Goal: Task Accomplishment & Management: Manage account settings

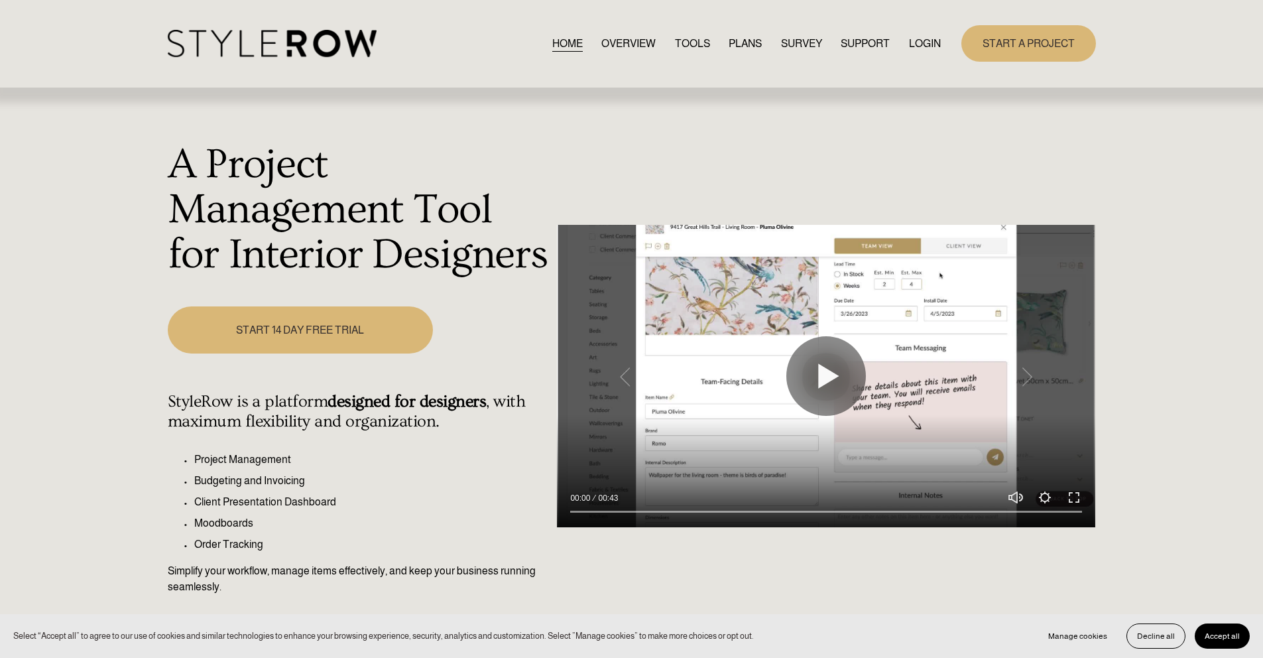
click at [919, 45] on link "LOGIN" at bounding box center [925, 43] width 32 height 18
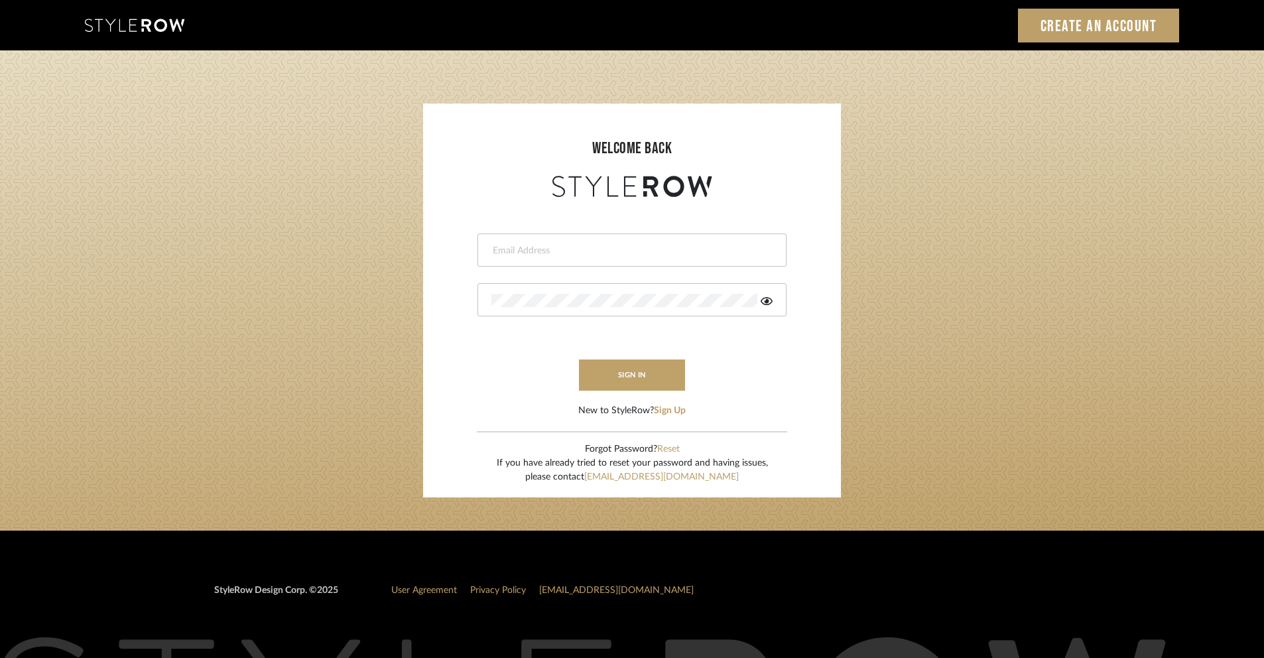
click at [521, 252] on input "email" at bounding box center [630, 250] width 278 height 13
click at [676, 267] on div "Invalid email address." at bounding box center [632, 274] width 309 height 14
click at [678, 251] on input "jonathan" at bounding box center [620, 250] width 259 height 13
click at [635, 373] on button "sign in" at bounding box center [632, 374] width 106 height 31
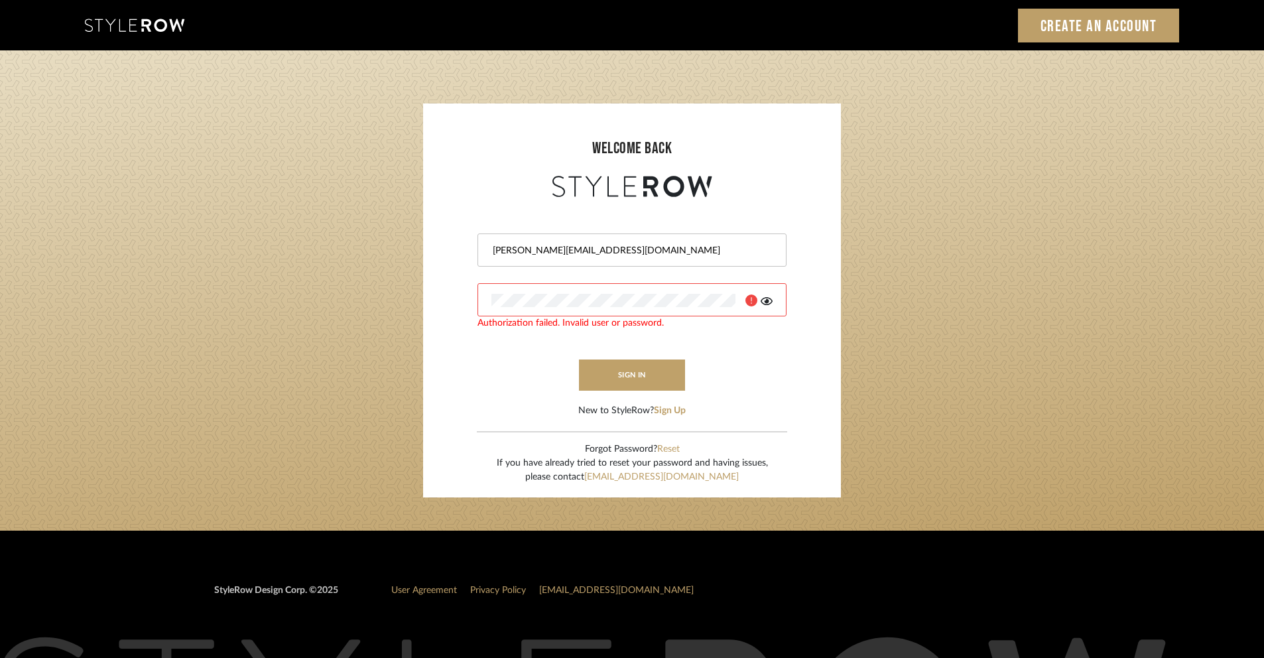
click at [691, 307] on div at bounding box center [632, 299] width 309 height 33
click at [673, 371] on button "sign in" at bounding box center [632, 374] width 106 height 31
click at [767, 306] on div at bounding box center [632, 299] width 309 height 33
click at [765, 300] on icon at bounding box center [767, 301] width 12 height 8
drag, startPoint x: 537, startPoint y: 253, endPoint x: 684, endPoint y: 262, distance: 147.5
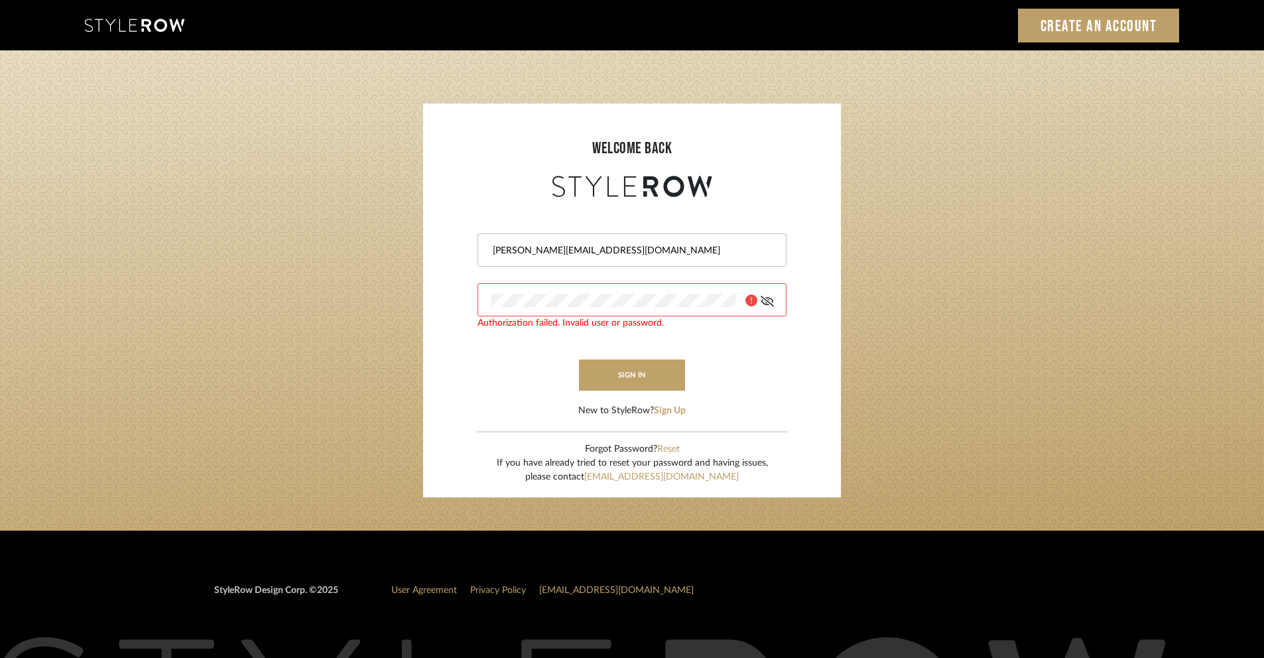
click at [684, 262] on div "jonathan@deneiceduscheone.com" at bounding box center [632, 249] width 309 height 33
type input "jonathan@denieceduscheone.com"
click at [655, 379] on button "sign in" at bounding box center [632, 374] width 106 height 31
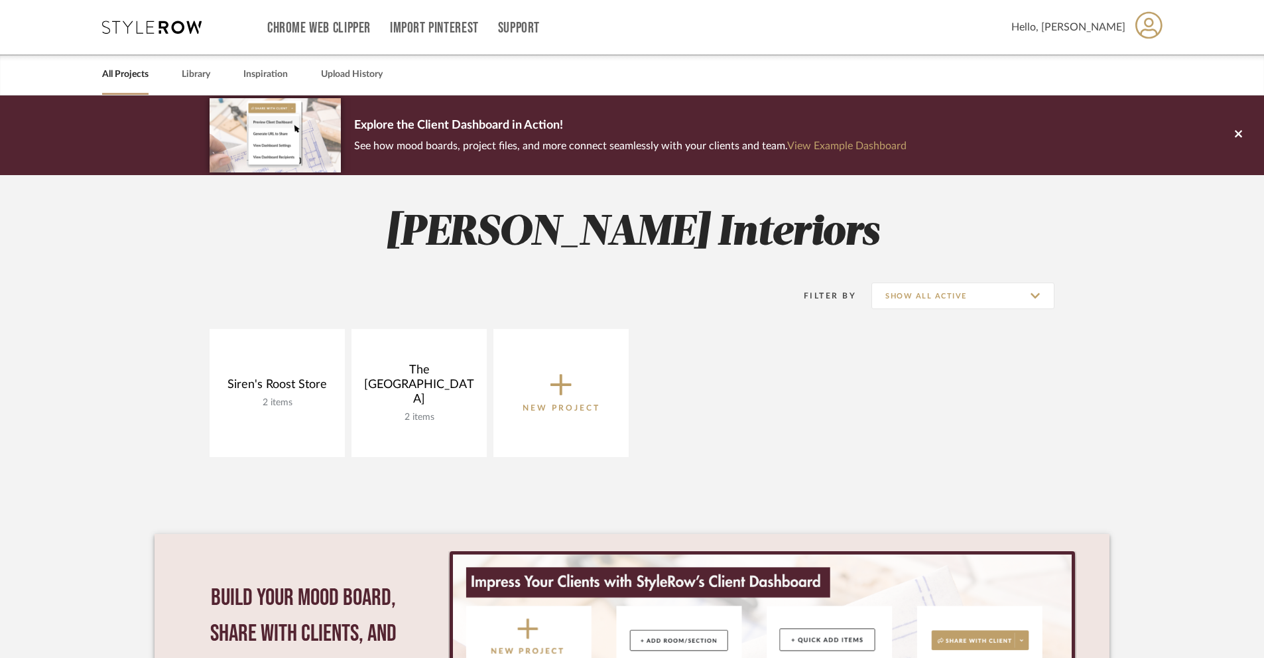
click at [820, 438] on div "Siren's Roost Store 2 items View Budget Open Project The Carriage House 2 items…" at bounding box center [632, 396] width 955 height 135
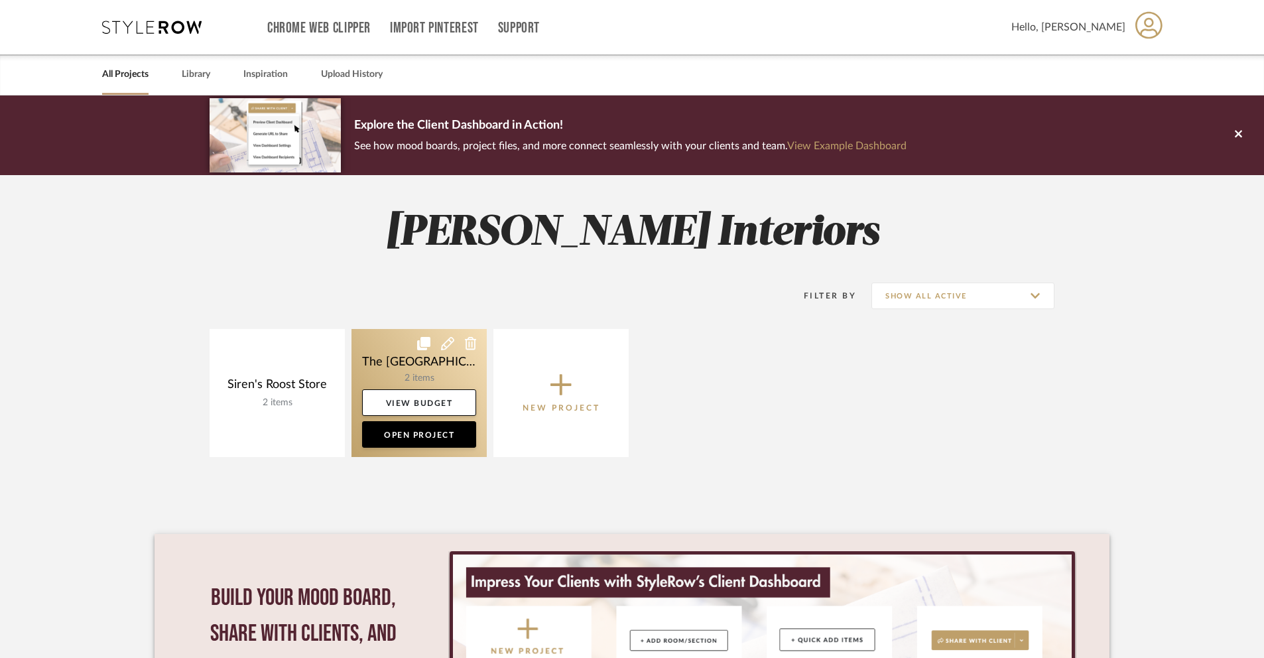
click at [424, 369] on link at bounding box center [418, 393] width 135 height 128
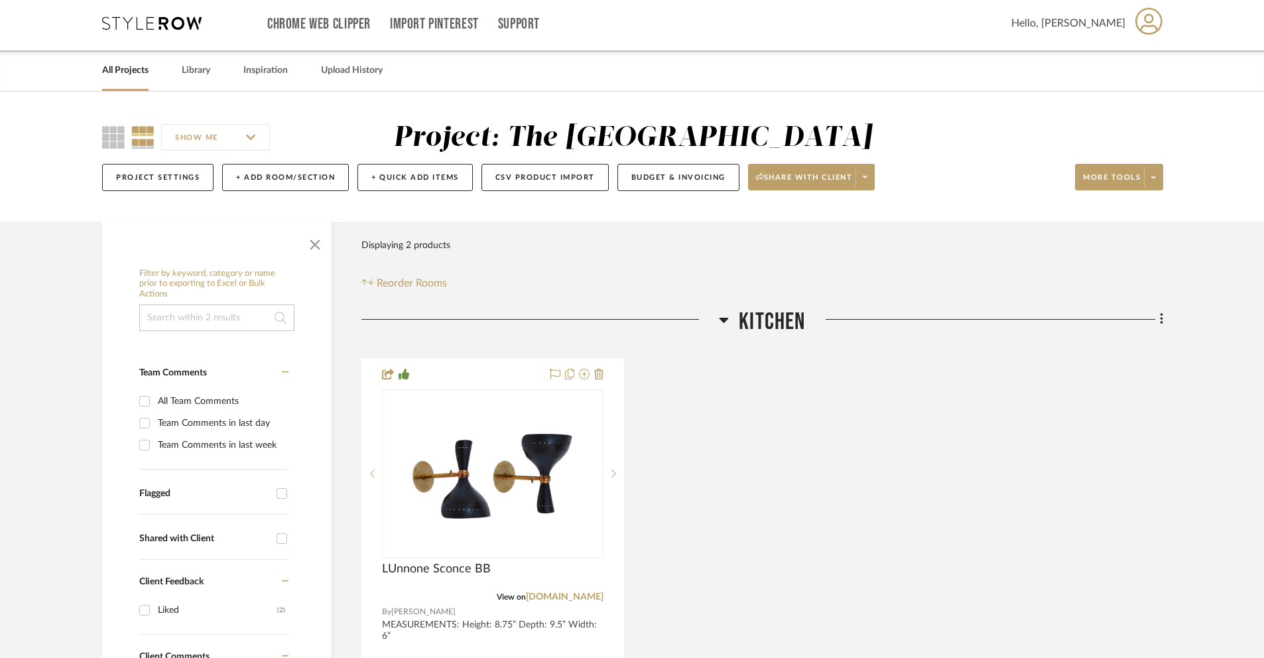
scroll to position [5, 0]
click at [290, 174] on button "+ Add Room/Section" at bounding box center [285, 175] width 127 height 27
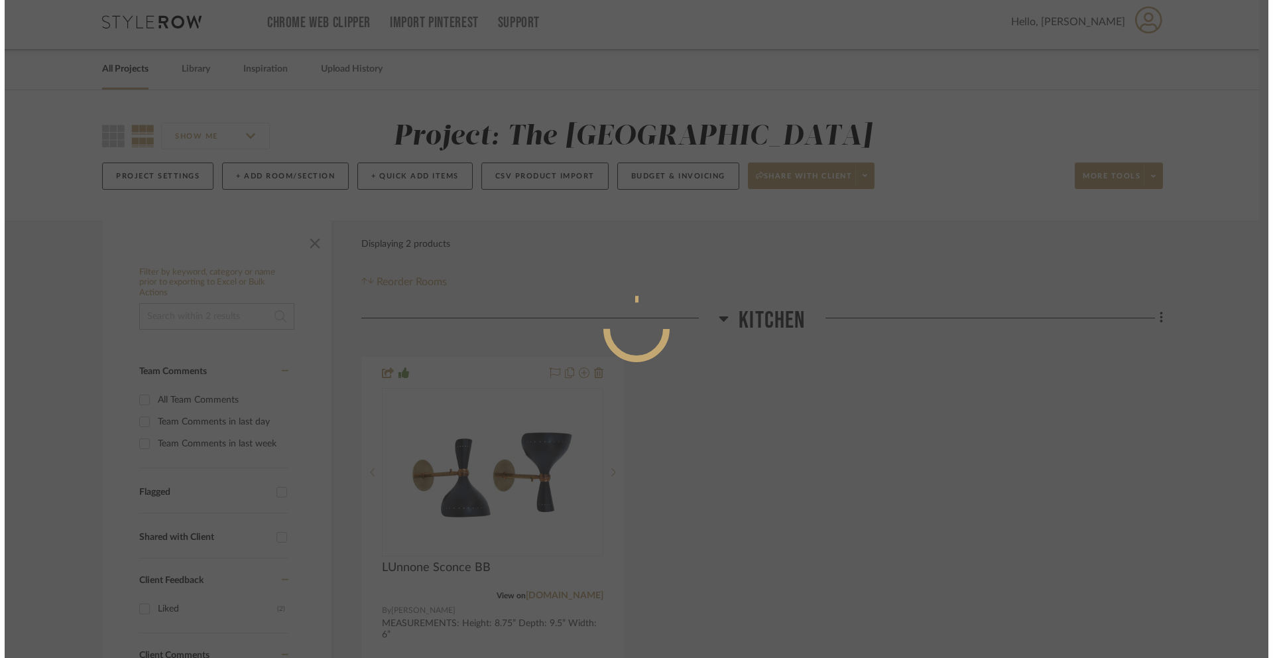
scroll to position [0, 0]
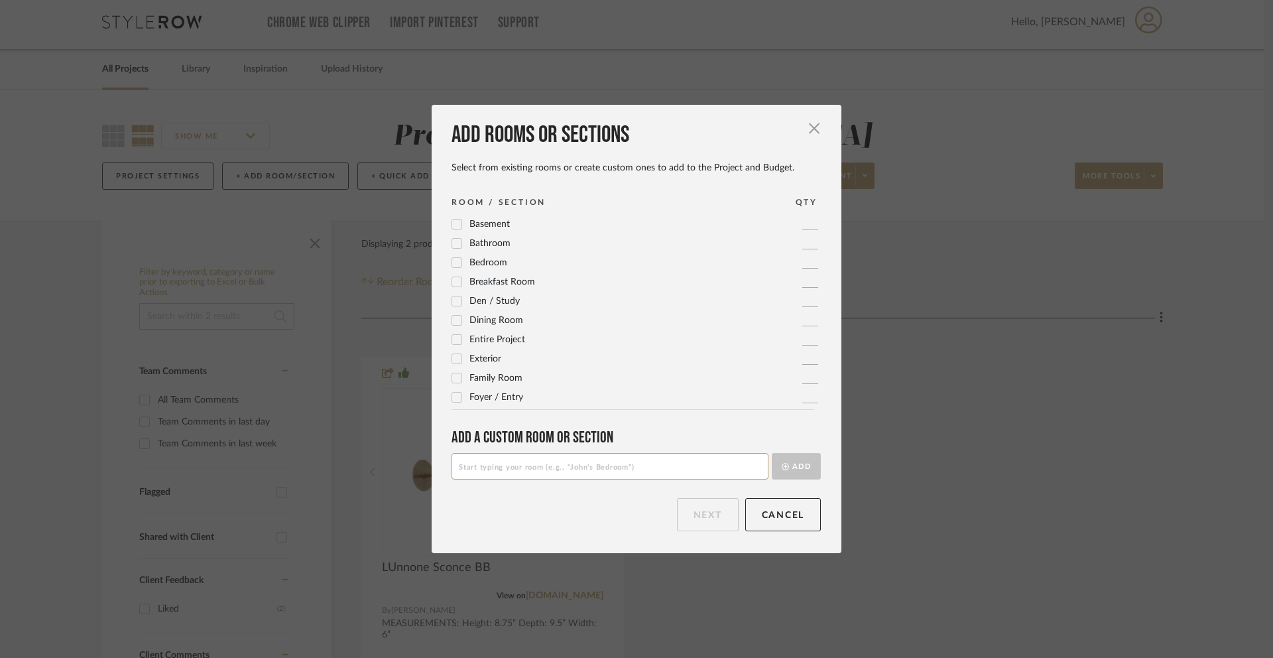
click at [475, 267] on span "Bedroom" at bounding box center [489, 262] width 38 height 9
click at [692, 518] on button "Next" at bounding box center [708, 514] width 62 height 33
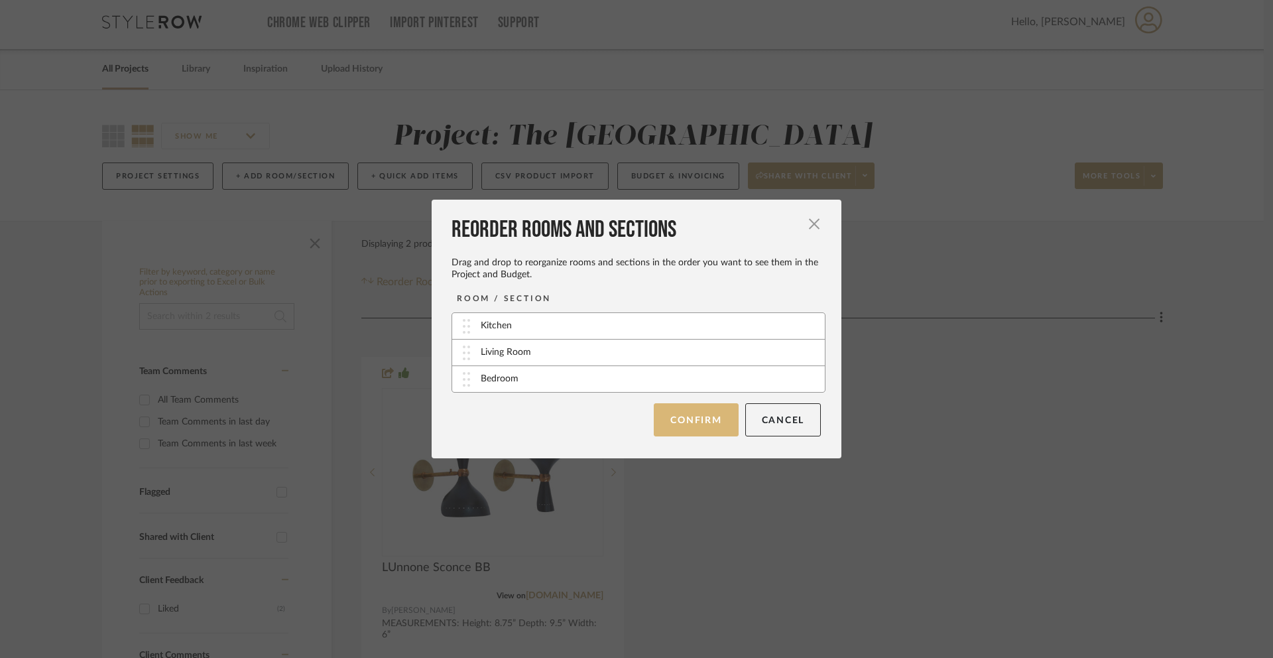
click at [708, 420] on button "Confirm" at bounding box center [696, 419] width 84 height 33
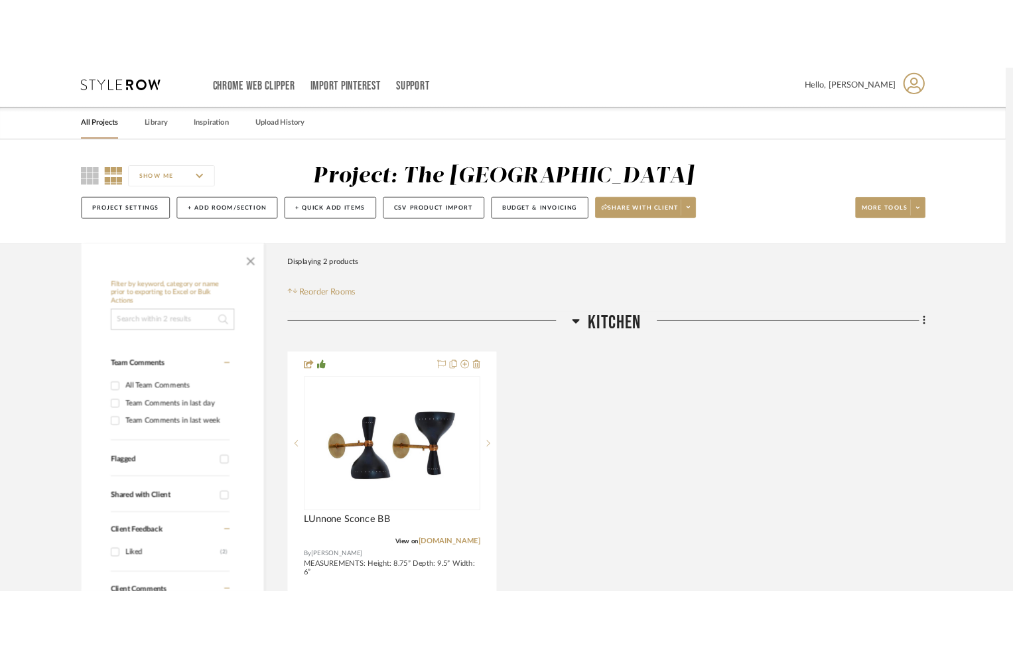
scroll to position [5, 0]
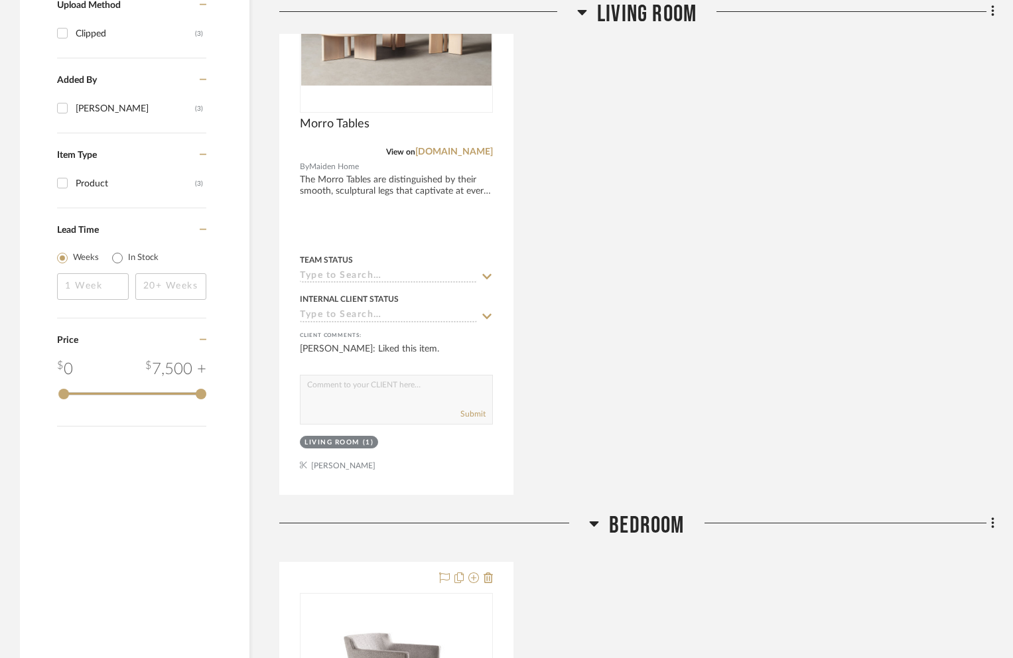
scroll to position [1405, 0]
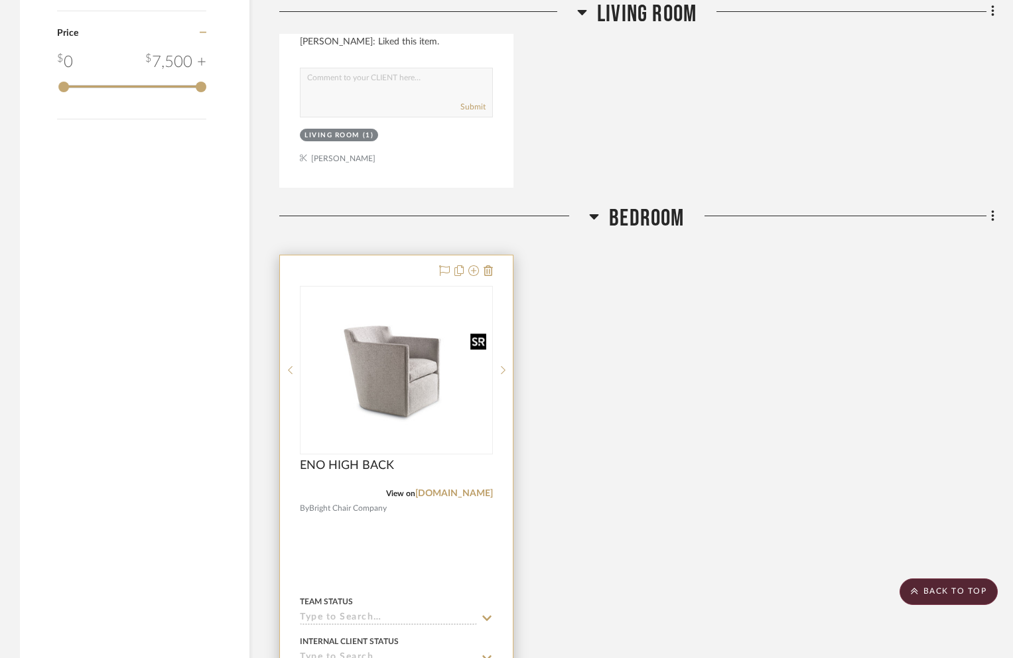
click at [466, 414] on img "0" at bounding box center [396, 369] width 190 height 143
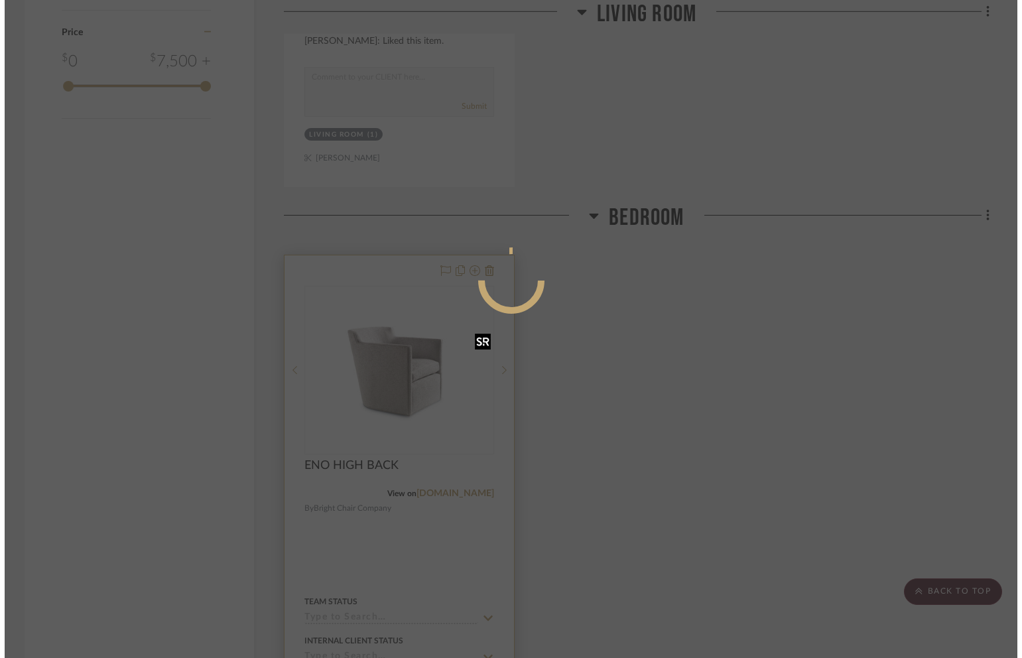
scroll to position [0, 0]
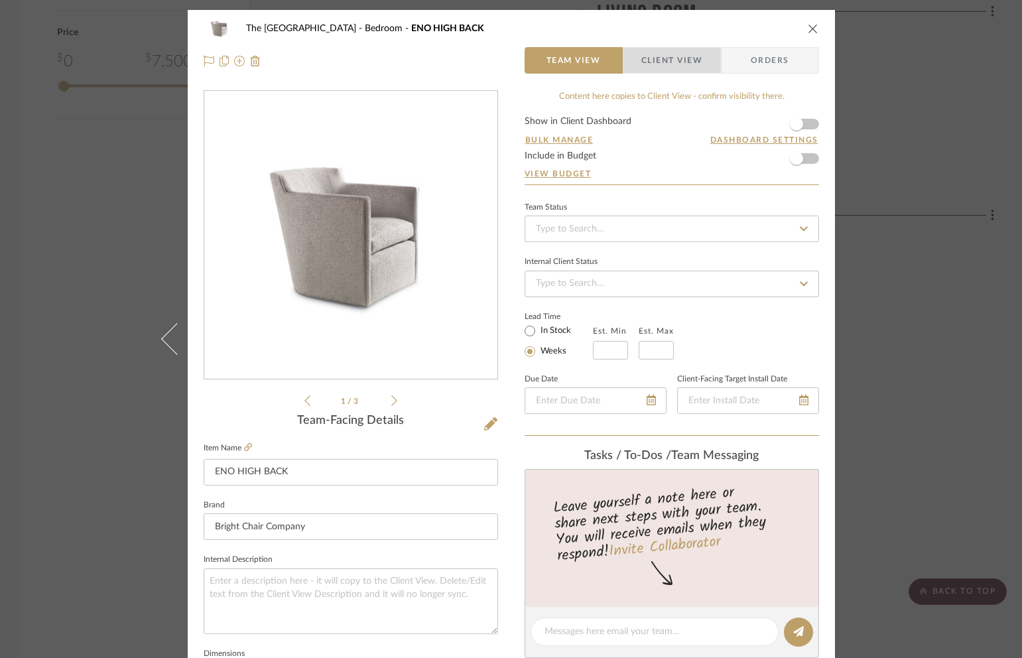
click at [663, 60] on span "Client View" at bounding box center [671, 60] width 61 height 27
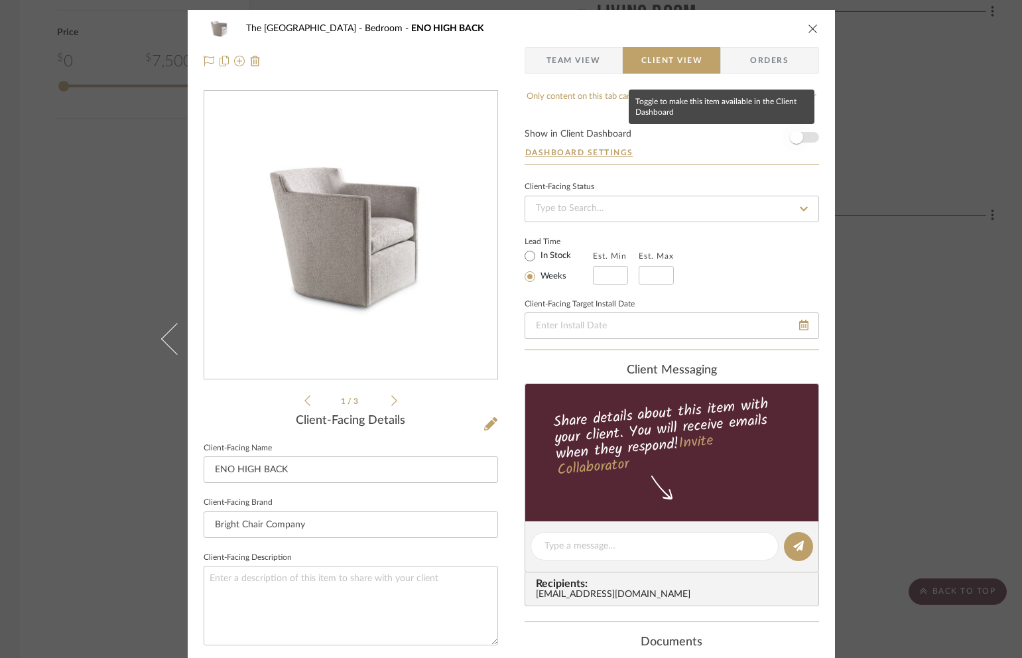
click at [795, 137] on span "button" at bounding box center [796, 137] width 13 height 13
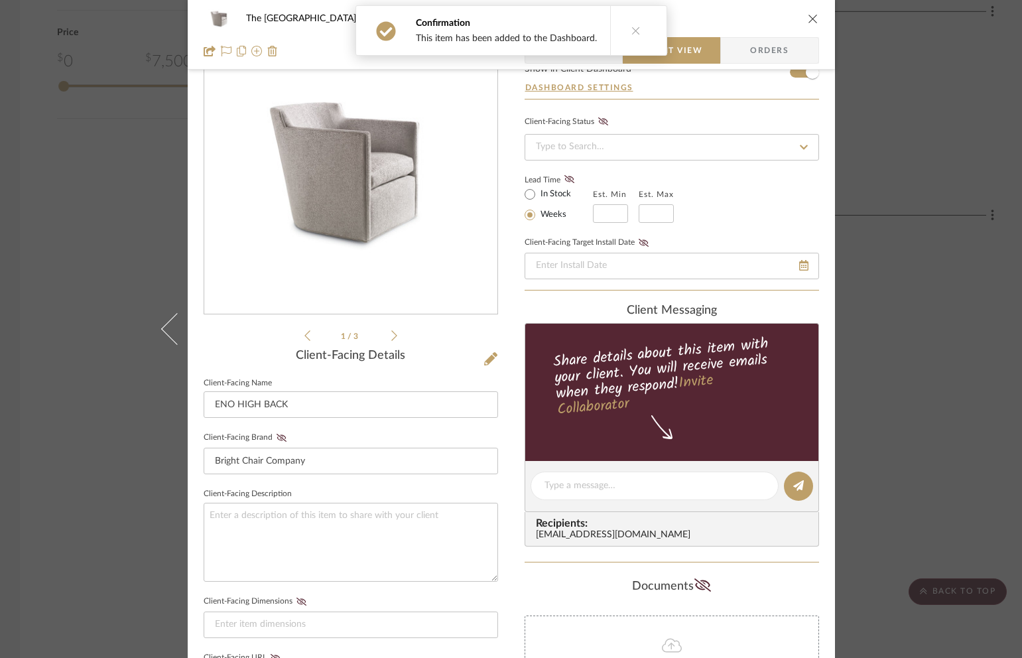
scroll to position [268, 0]
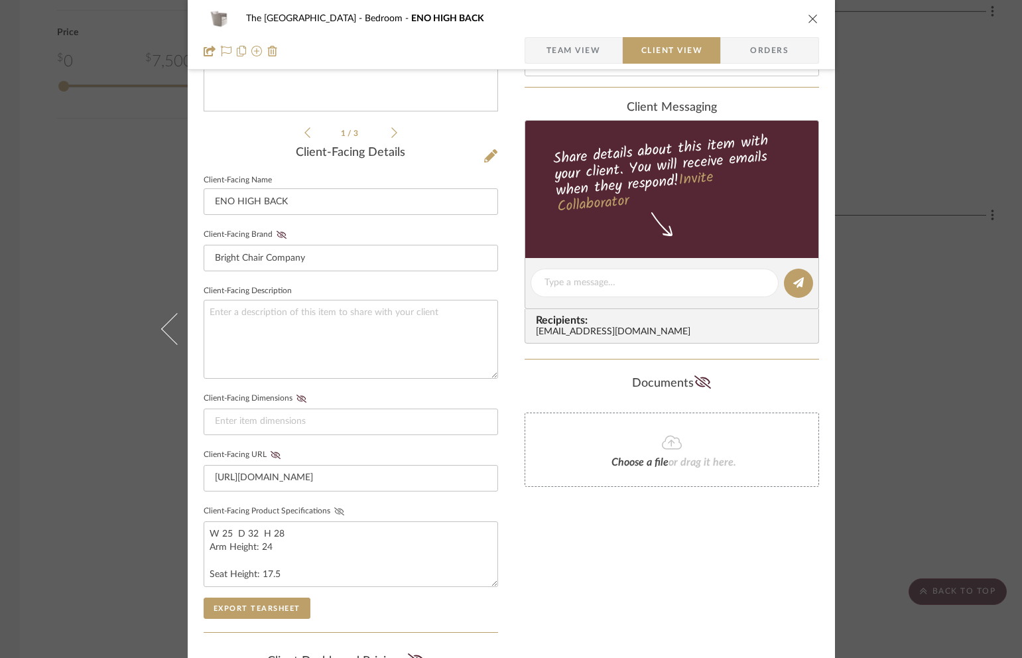
click at [334, 507] on icon at bounding box center [339, 511] width 10 height 8
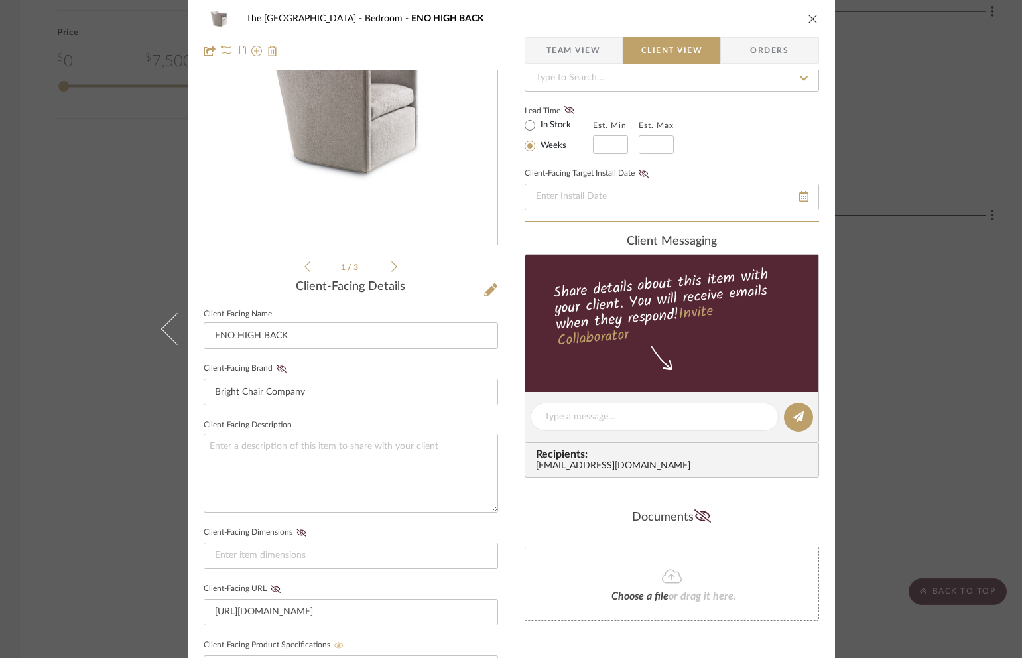
scroll to position [0, 0]
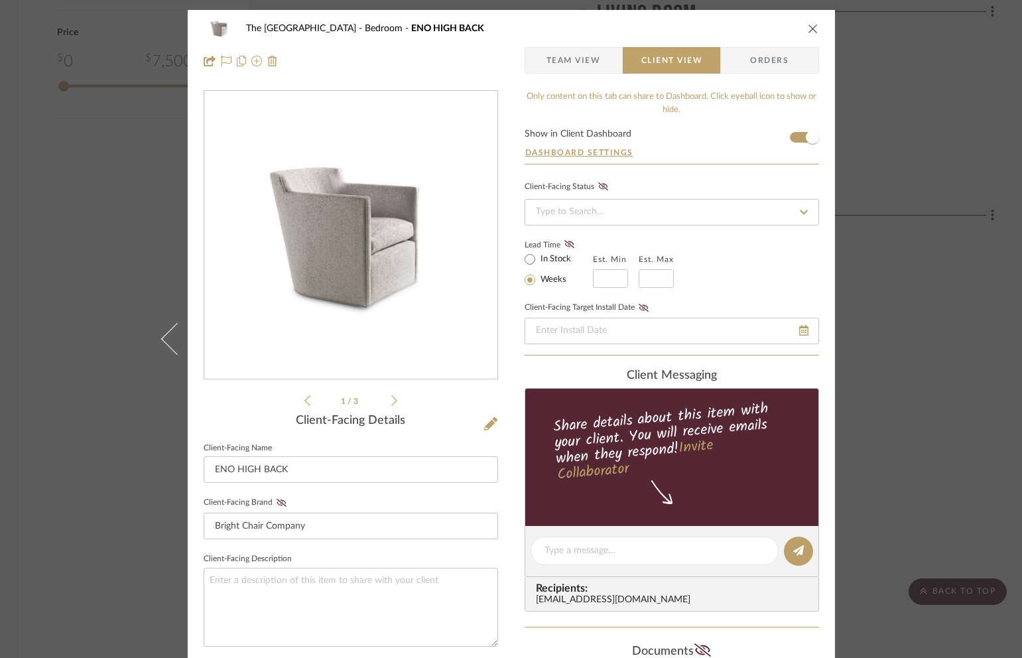
click at [813, 26] on button "close" at bounding box center [813, 29] width 12 height 12
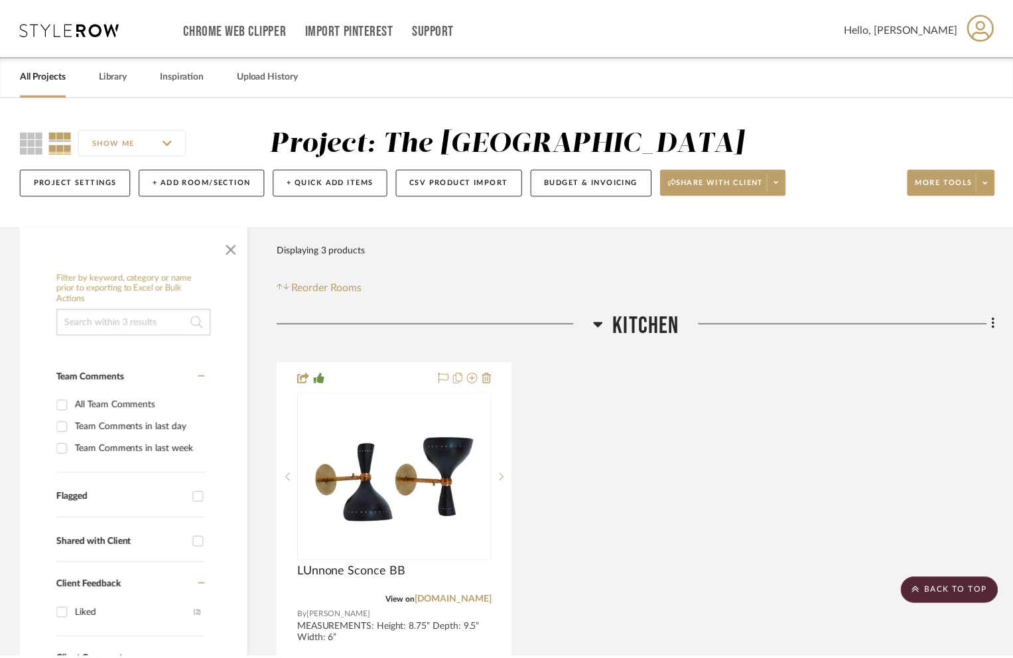
scroll to position [1405, 0]
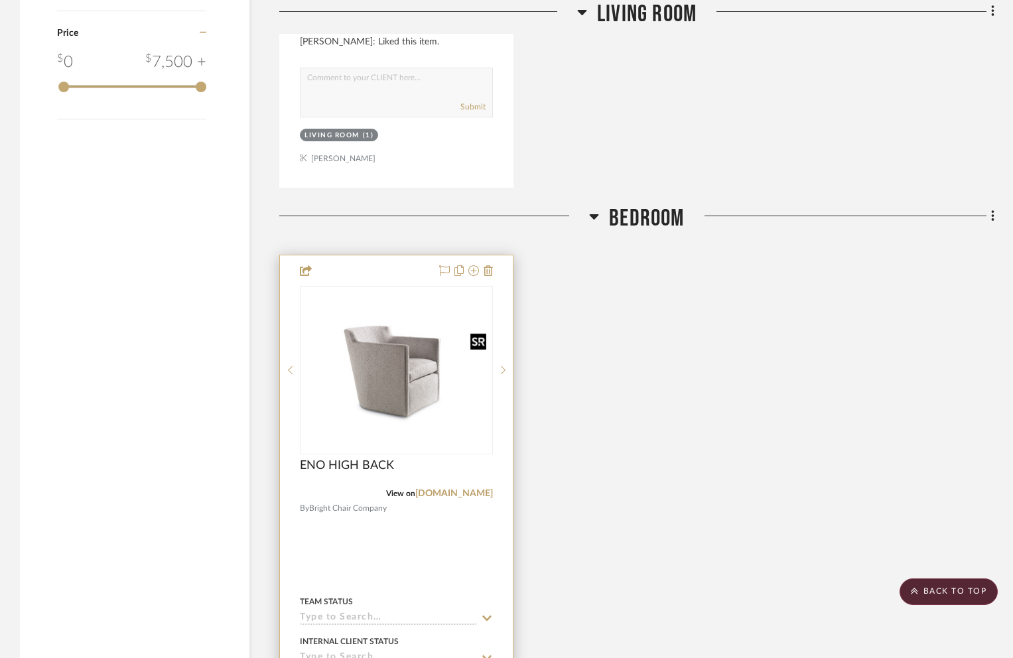
click at [405, 381] on img "0" at bounding box center [396, 369] width 190 height 143
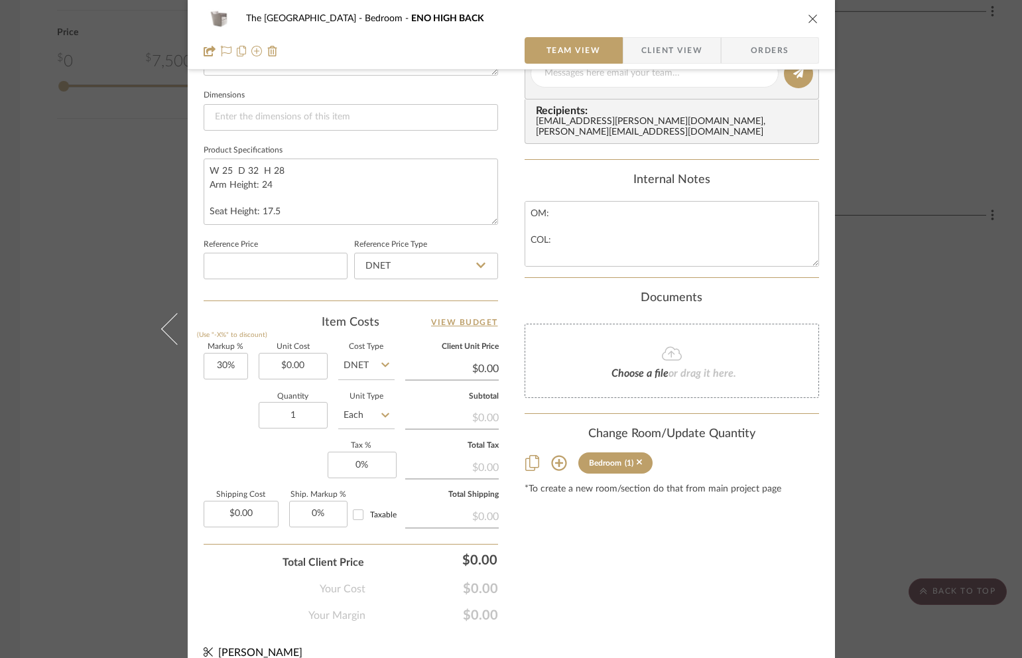
scroll to position [558, 0]
click at [271, 193] on textarea "W 25 D 32 H 28 Arm Height: 24 Seat Height: 17.5" at bounding box center [351, 192] width 294 height 66
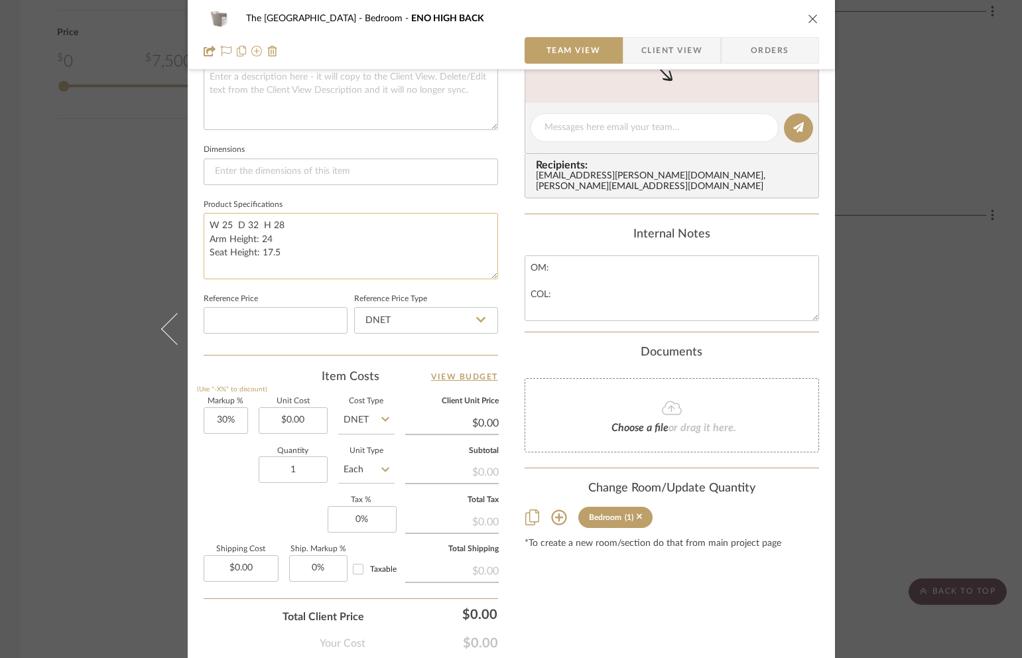
scroll to position [452, 0]
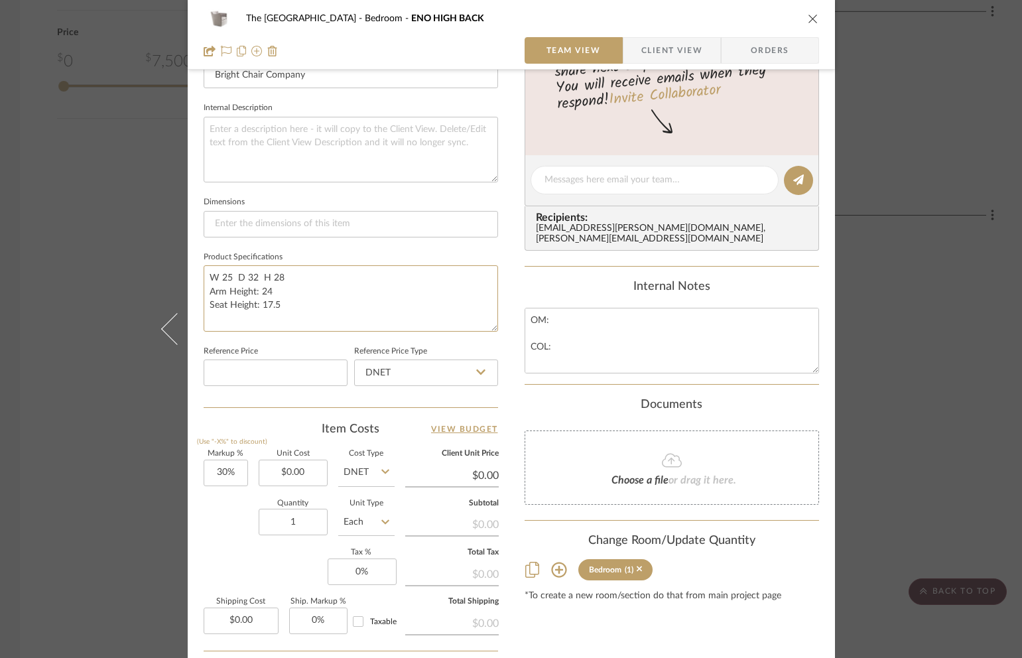
drag, startPoint x: 293, startPoint y: 315, endPoint x: 194, endPoint y: 271, distance: 108.7
click at [194, 271] on div "The Carriage House Bedroom ENO HIGH BACK Team View Client View Orders 1 / 3 Tea…" at bounding box center [511, 170] width 647 height 1225
type textarea "W 25 D 32 H 28 Arm Height: 24 Seat Height: 17.5"
click at [238, 228] on input at bounding box center [351, 224] width 294 height 27
paste input "W 25 D 32 H 28 Arm Height: 24 Seat Height: 17.5"
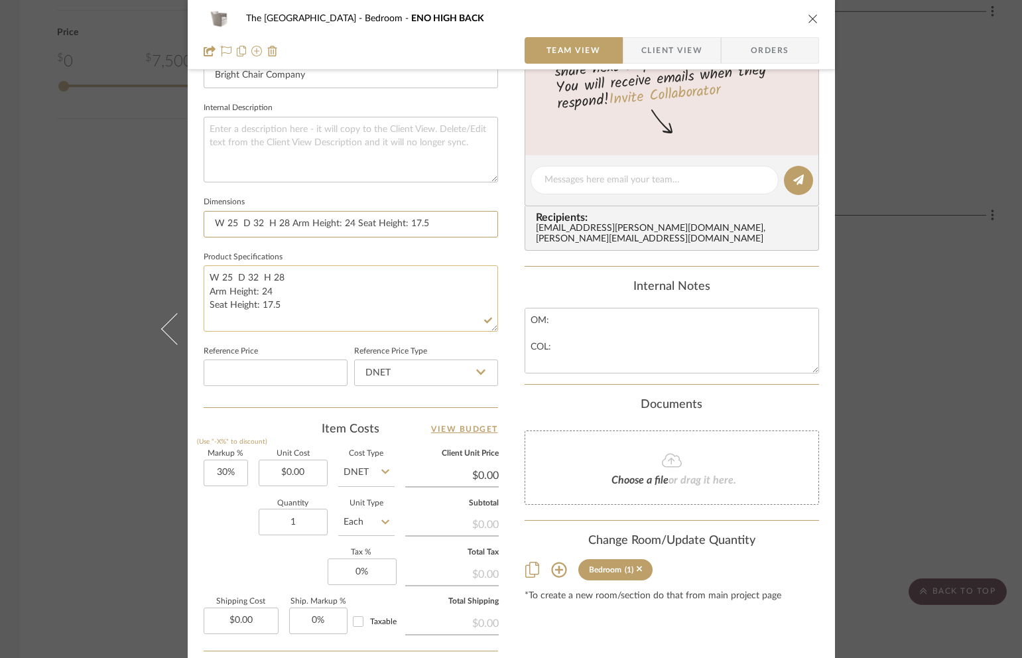
type input "W 25 D 32 H 28 Arm Height: 24 Seat Height: 17.5"
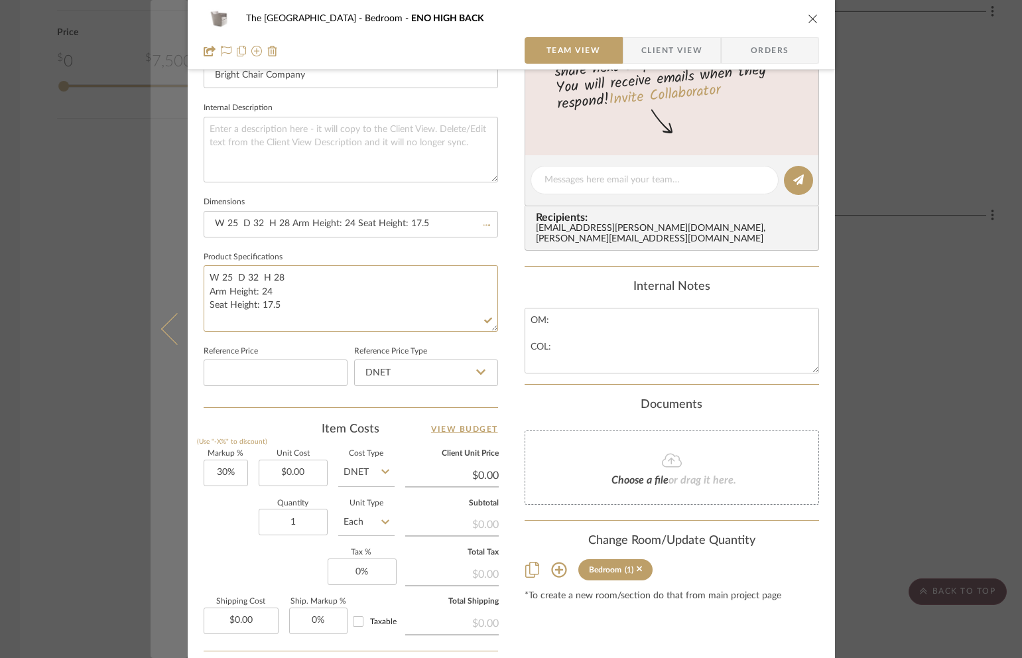
drag, startPoint x: 294, startPoint y: 306, endPoint x: 178, endPoint y: 267, distance: 122.5
click at [178, 267] on mat-dialog-content "The Carriage House Bedroom ENO HIGH BACK Team View Client View Orders 1 / 3 Tea…" at bounding box center [512, 170] width 722 height 1225
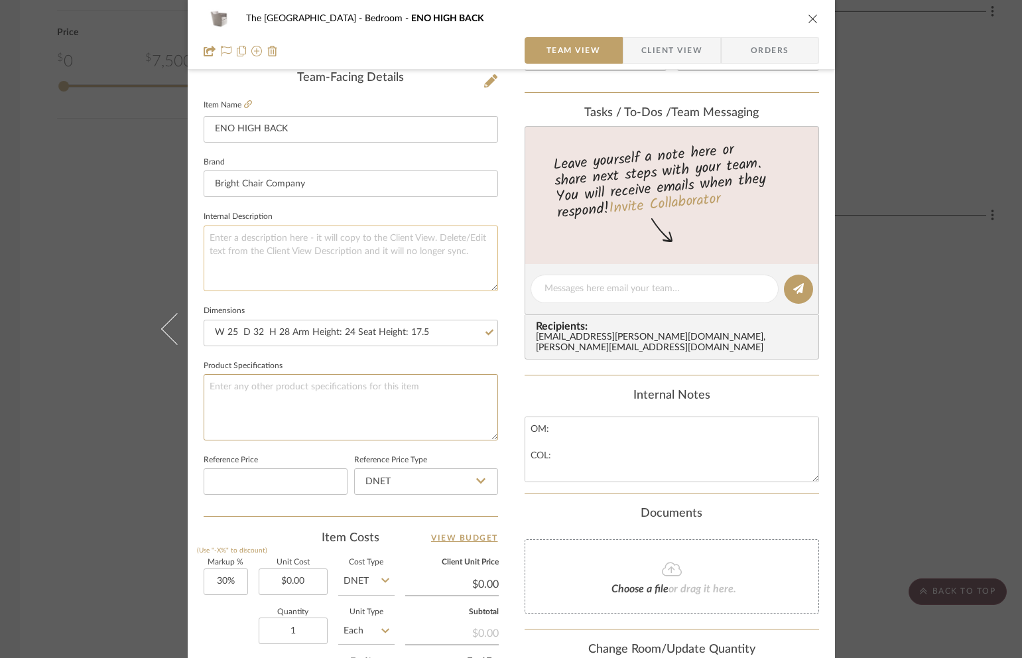
scroll to position [322, 0]
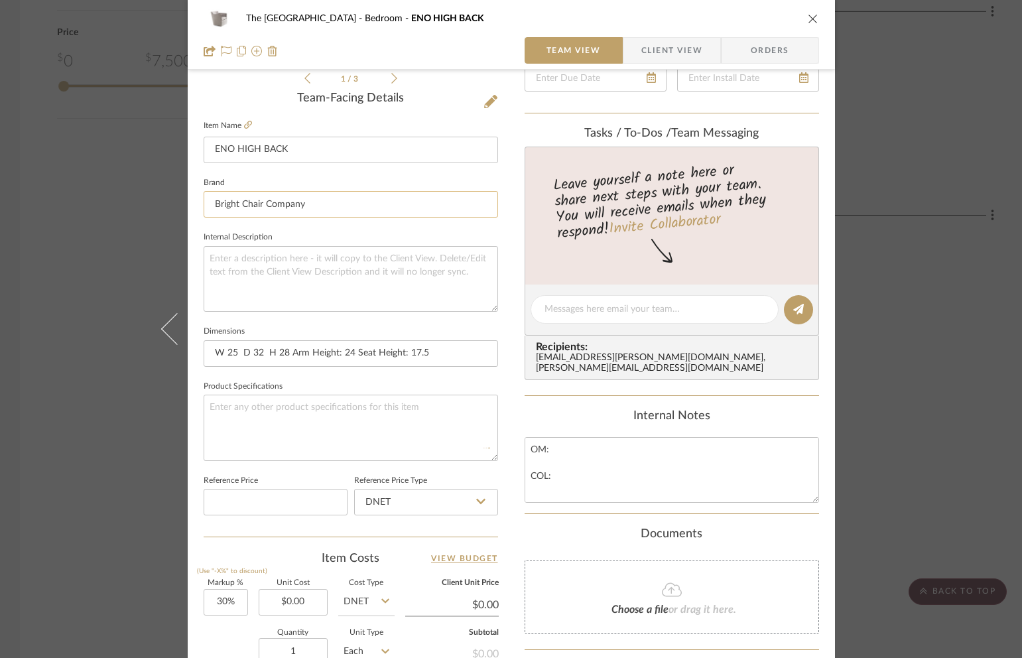
click at [208, 204] on input "Bright Chair Company" at bounding box center [351, 204] width 294 height 27
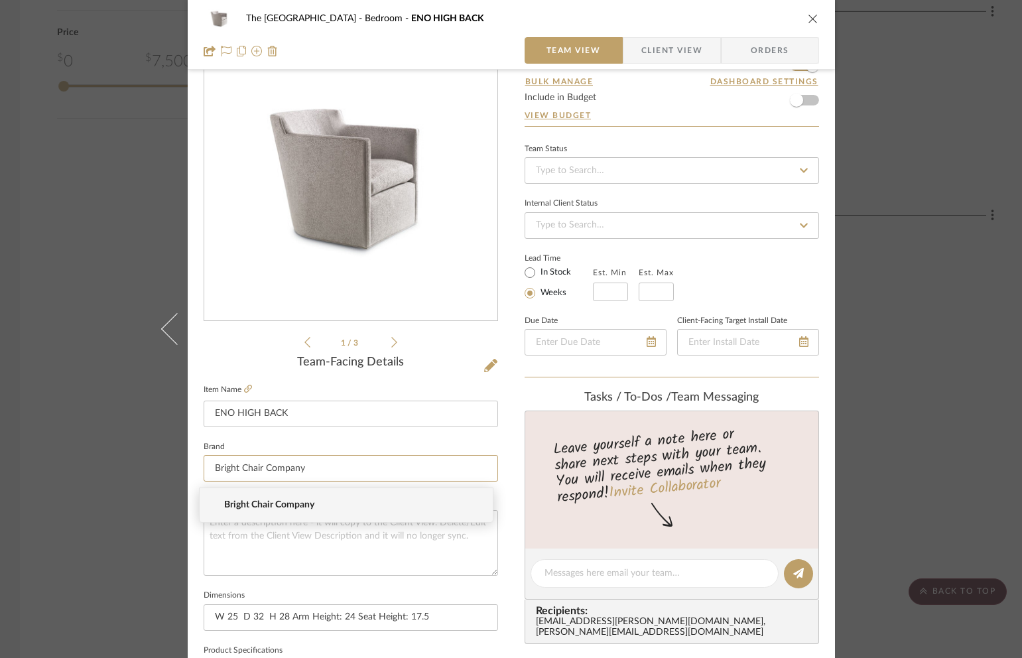
scroll to position [0, 0]
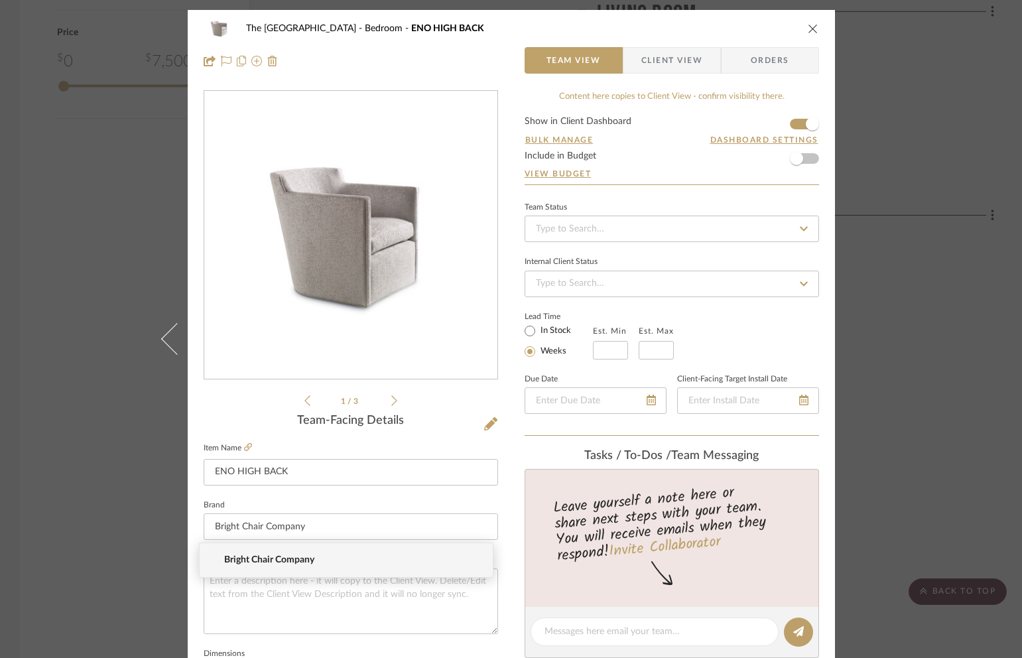
click at [809, 24] on icon "close" at bounding box center [813, 28] width 11 height 11
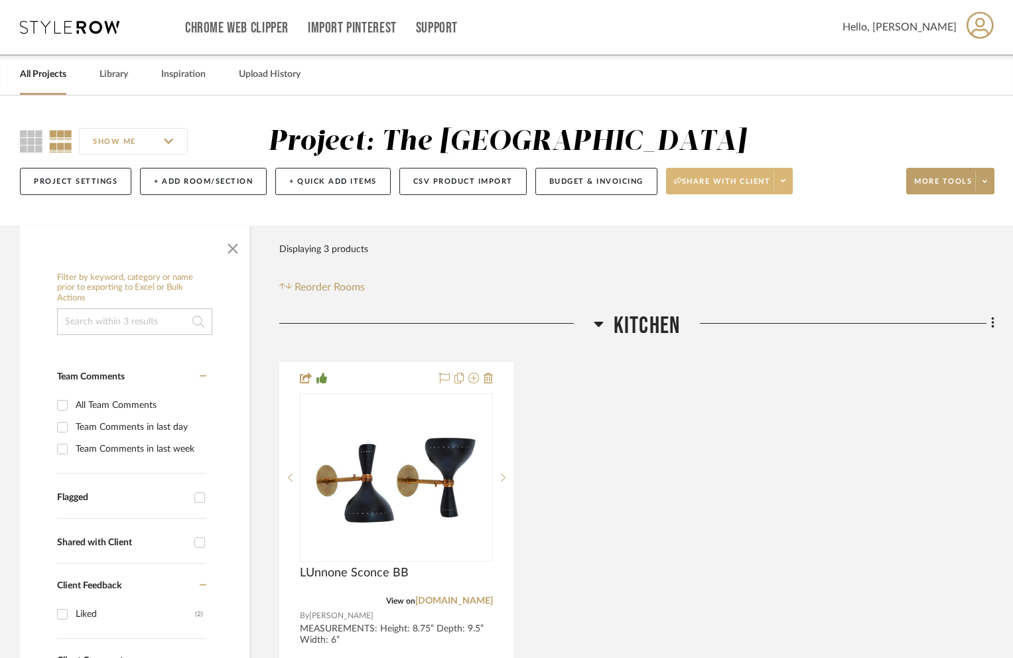
click at [783, 176] on span at bounding box center [782, 181] width 19 height 20
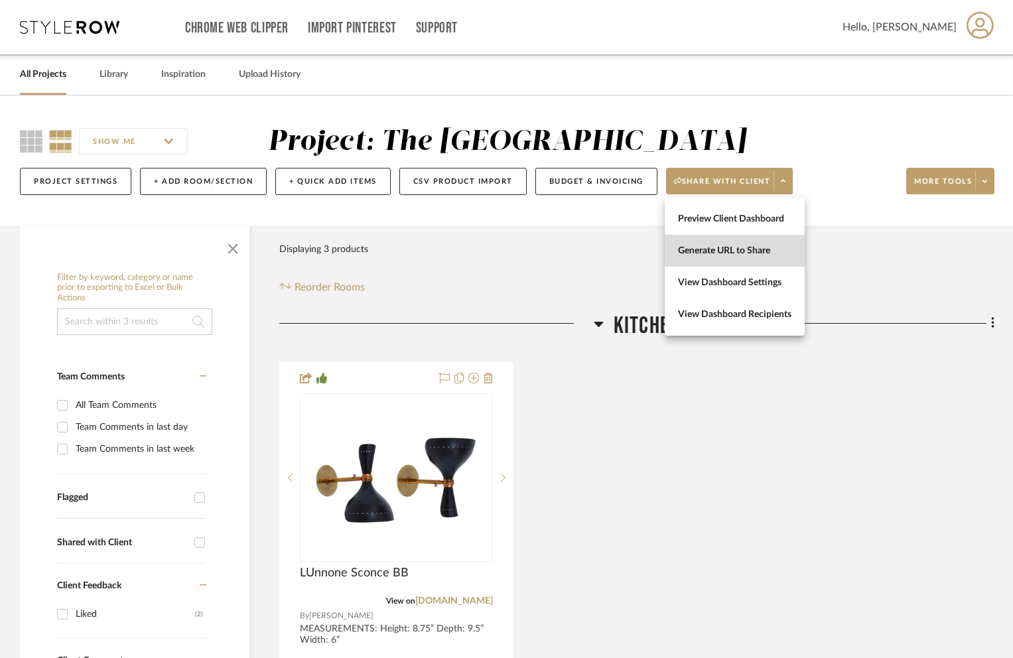
click at [769, 251] on span "Generate URL to Share" at bounding box center [734, 250] width 113 height 11
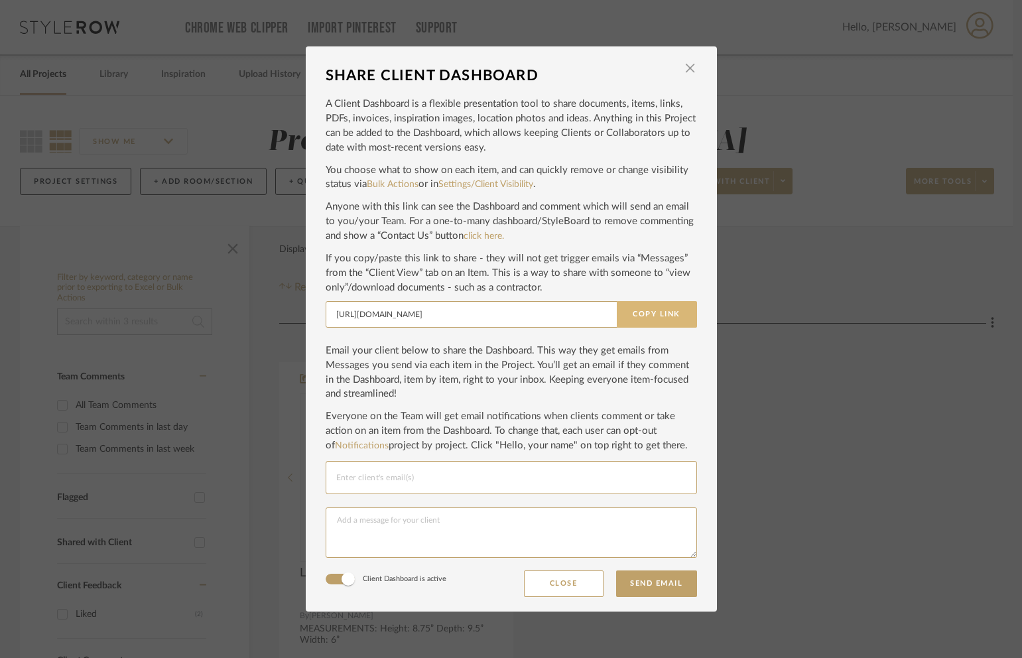
click at [652, 311] on button "Copy Link" at bounding box center [657, 314] width 80 height 27
click at [686, 70] on span "button" at bounding box center [690, 68] width 27 height 27
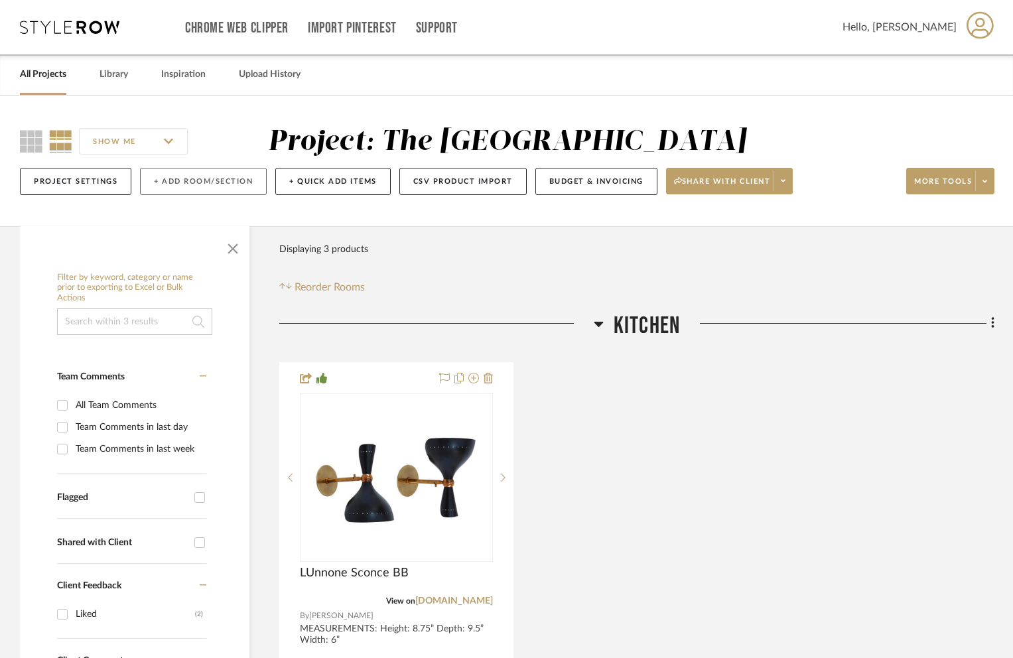
click at [223, 185] on button "+ Add Room/Section" at bounding box center [203, 181] width 127 height 27
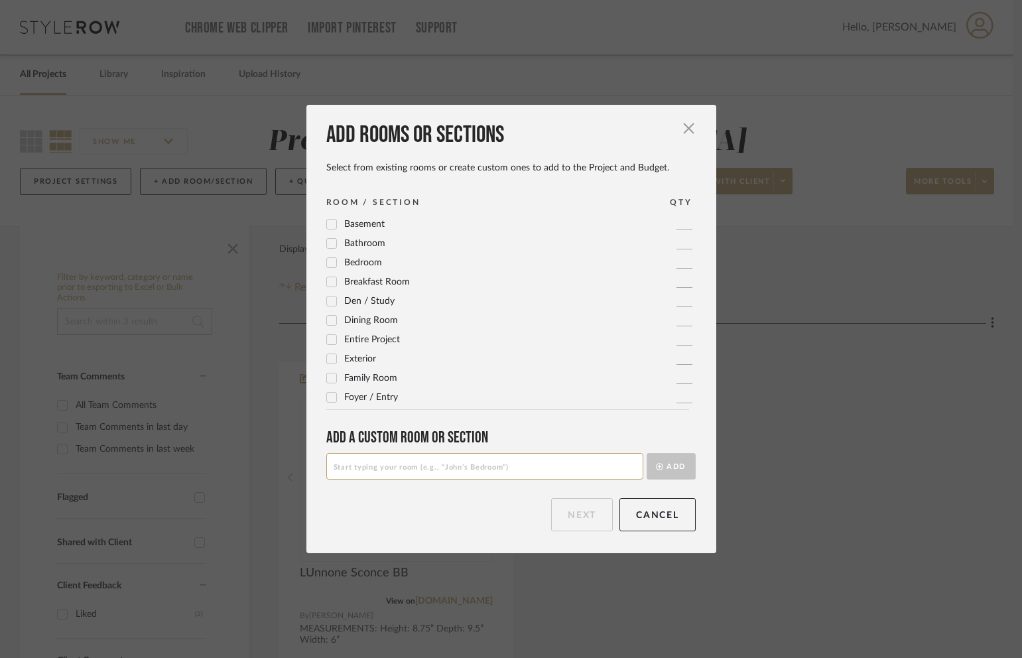
click at [453, 466] on input at bounding box center [484, 466] width 317 height 27
type input "HARDWARE"
click at [667, 463] on button "Add" at bounding box center [671, 466] width 49 height 27
click at [570, 519] on button "Next" at bounding box center [582, 514] width 62 height 33
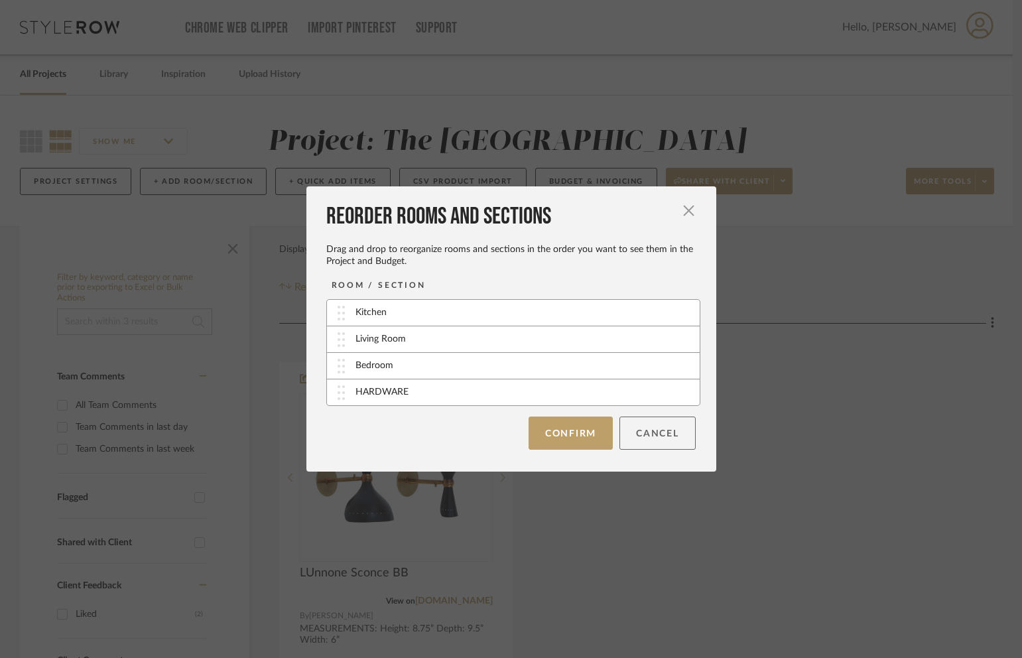
click at [641, 442] on button "Cancel" at bounding box center [657, 432] width 76 height 33
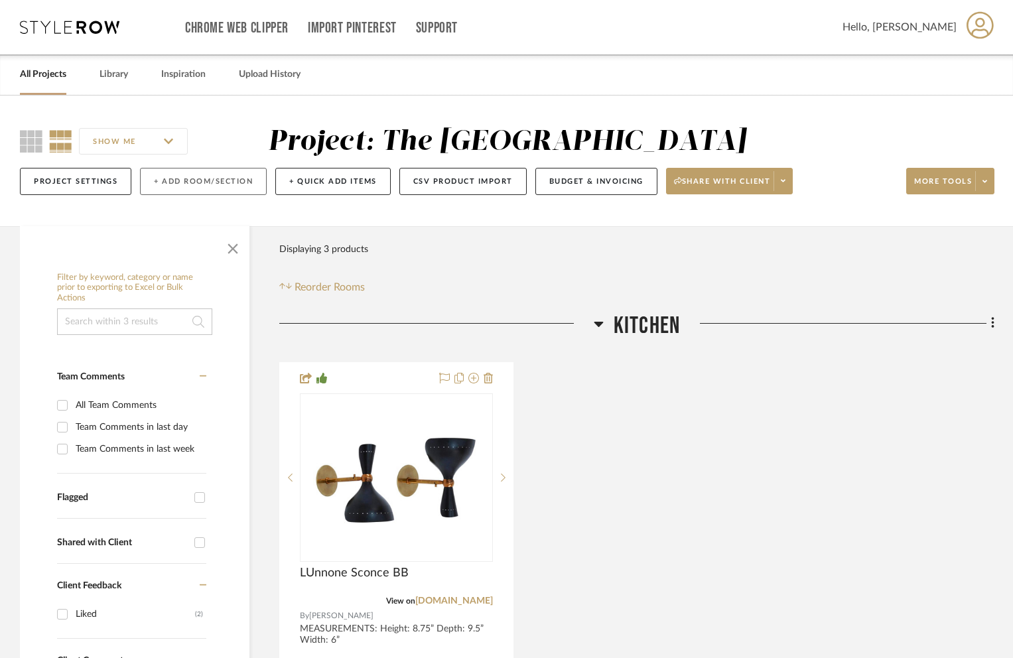
click at [229, 188] on button "+ Add Room/Section" at bounding box center [203, 181] width 127 height 27
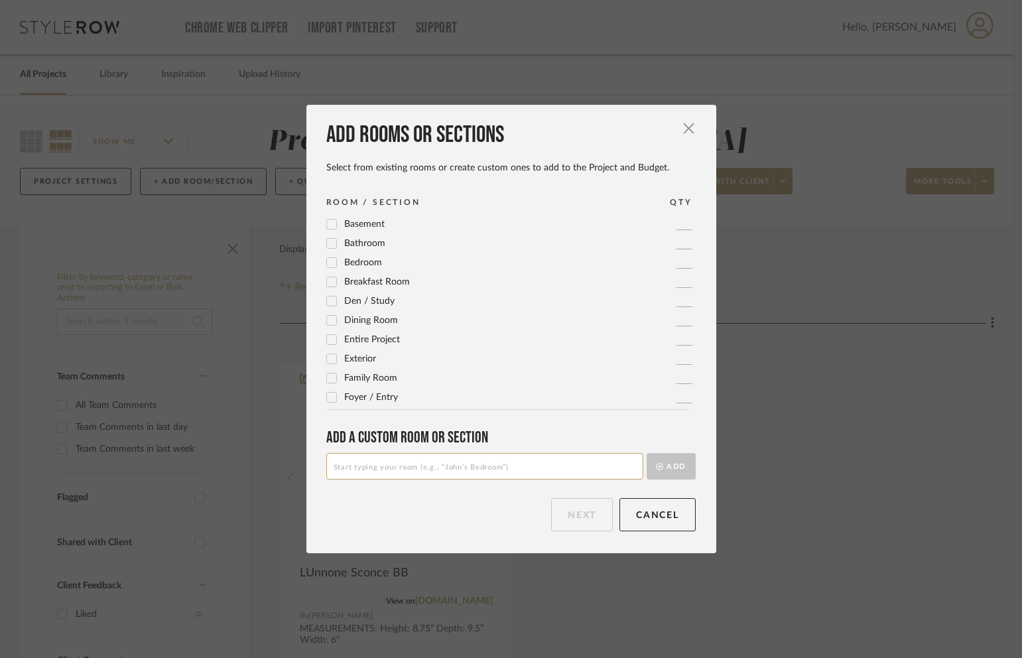
click at [406, 476] on input at bounding box center [484, 466] width 317 height 27
type input "Hardware"
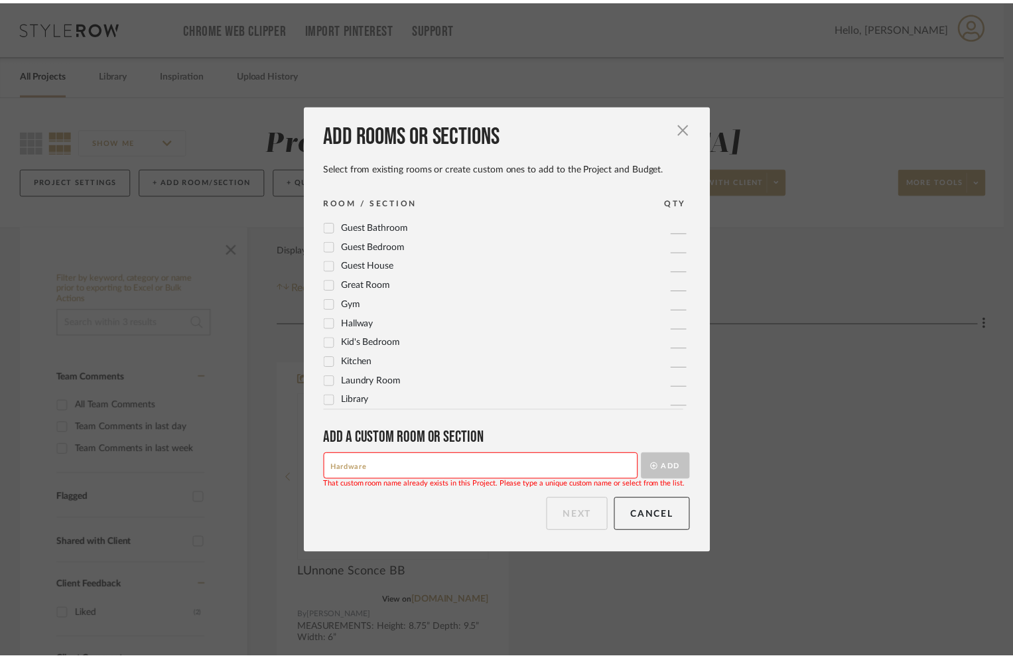
scroll to position [268, 0]
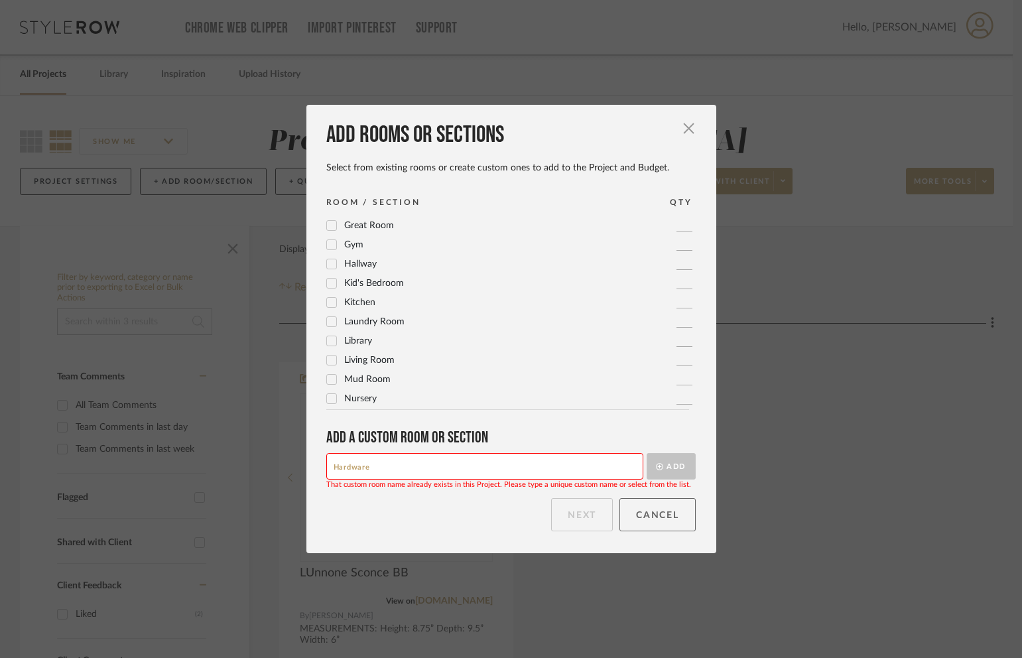
click at [644, 514] on button "Cancel" at bounding box center [657, 514] width 76 height 33
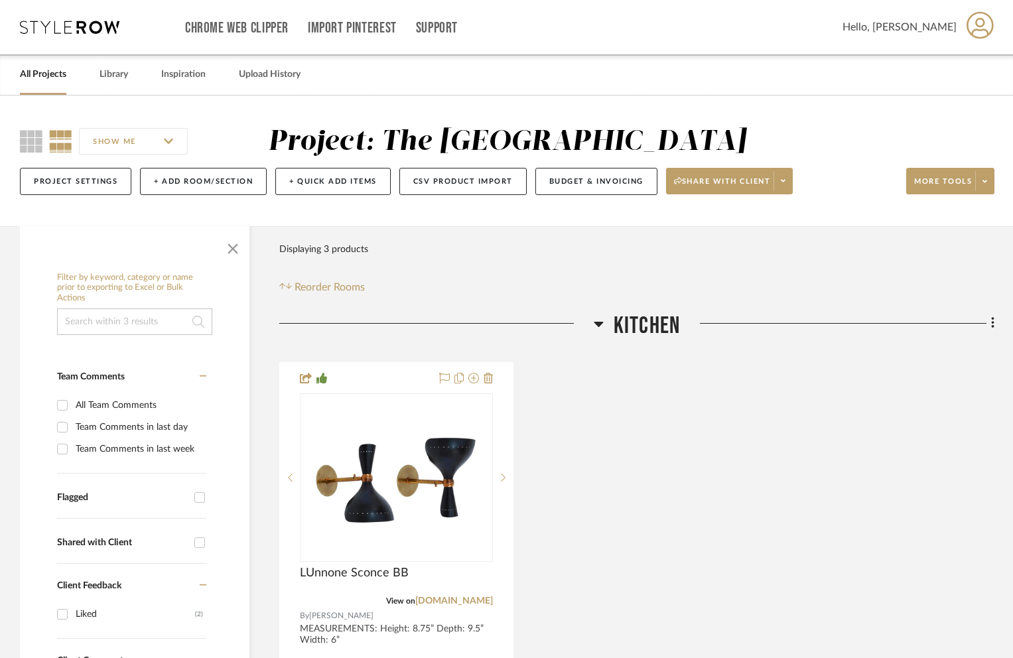
click at [626, 466] on div "LUnnone Sconce BB View on lumfardo.com By LUM FARDO MEASUREMENTS: Height: 8.75”…" at bounding box center [636, 653] width 715 height 582
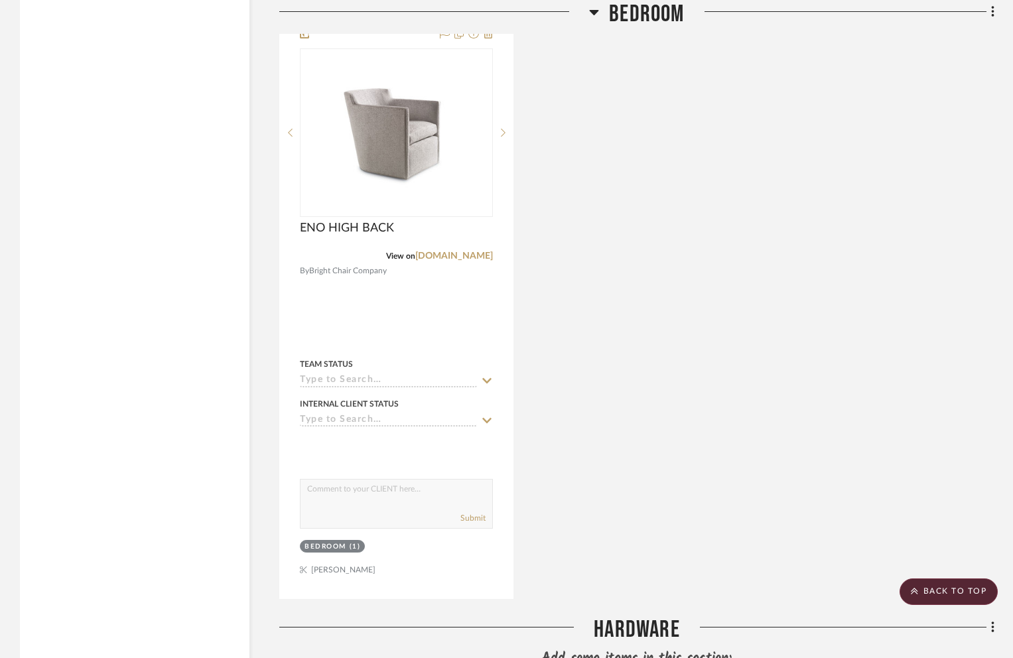
scroll to position [1801, 0]
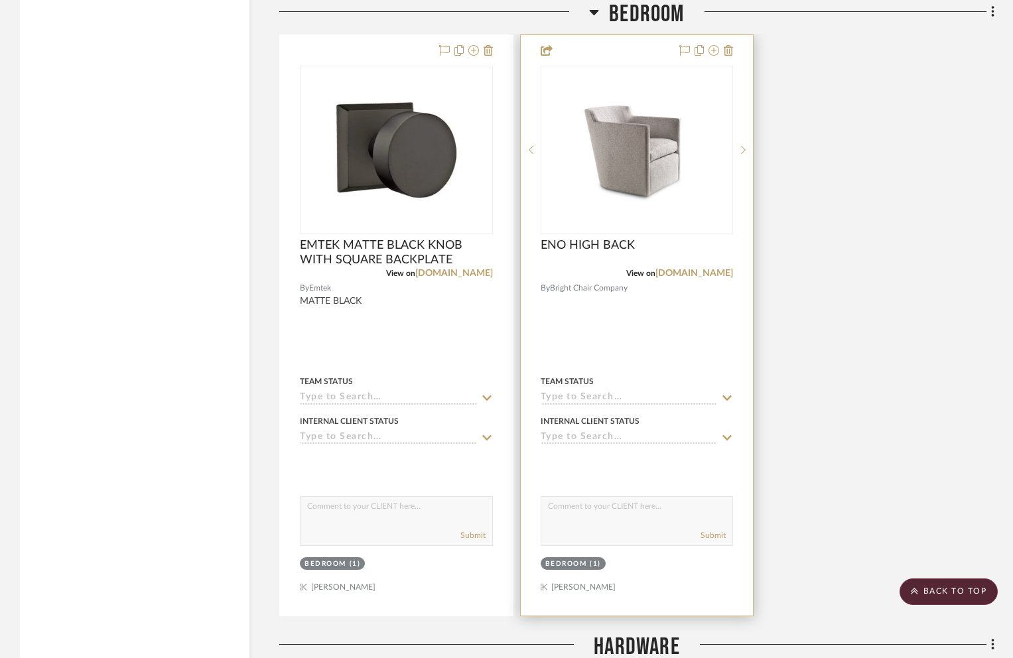
scroll to position [1551, 0]
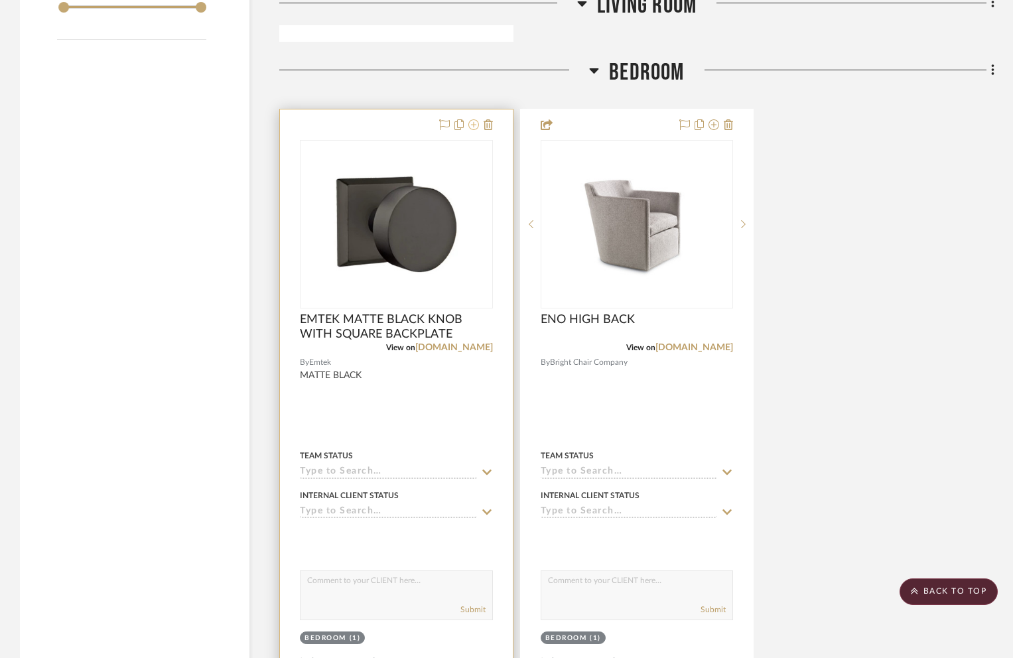
click at [470, 120] on icon at bounding box center [473, 124] width 11 height 11
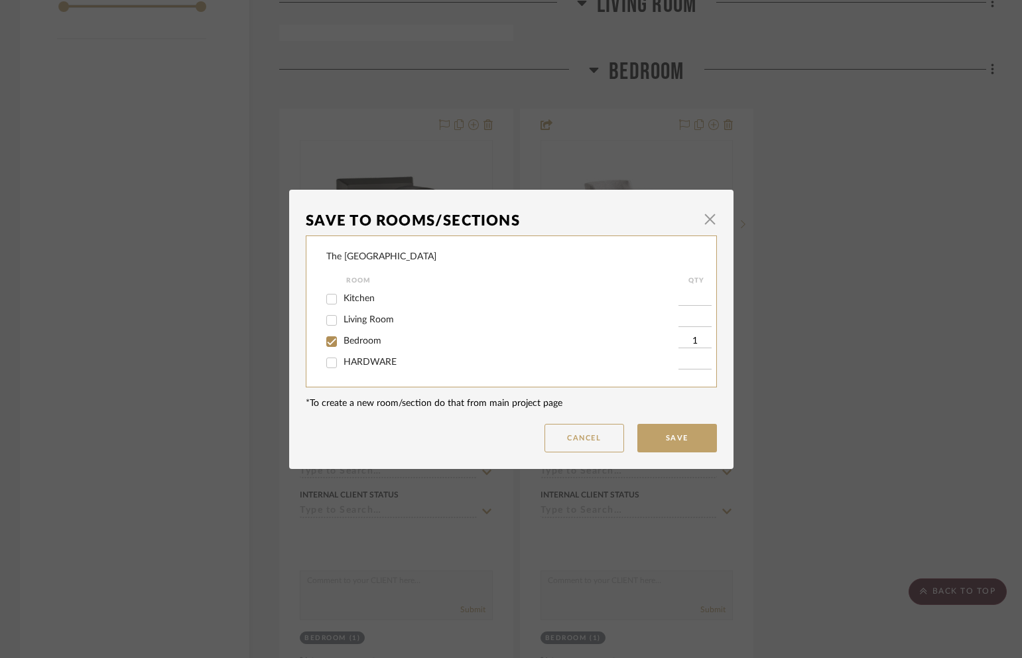
click at [369, 355] on div "HARDWARE" at bounding box center [502, 362] width 352 height 21
click at [361, 340] on span "Bedroom" at bounding box center [363, 340] width 38 height 9
click at [342, 340] on input "Bedroom" at bounding box center [331, 341] width 21 height 21
checkbox input "false"
click at [364, 365] on span "HARDWARE" at bounding box center [370, 361] width 53 height 9
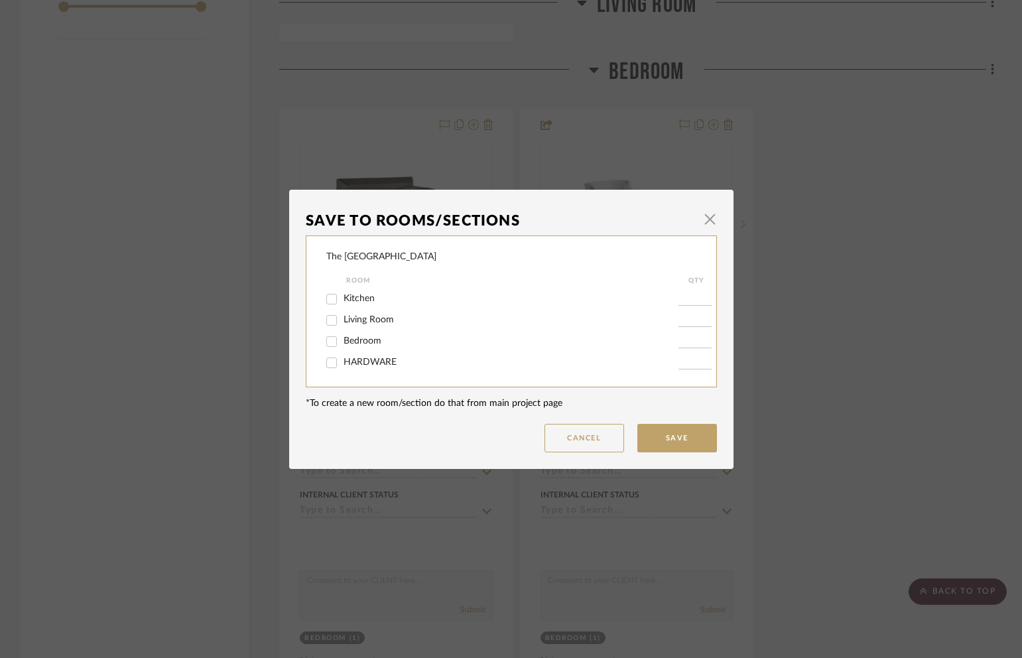
click at [342, 365] on input "HARDWARE" at bounding box center [331, 362] width 21 height 21
checkbox input "true"
type input "1"
click at [651, 435] on button "Save" at bounding box center [677, 438] width 80 height 29
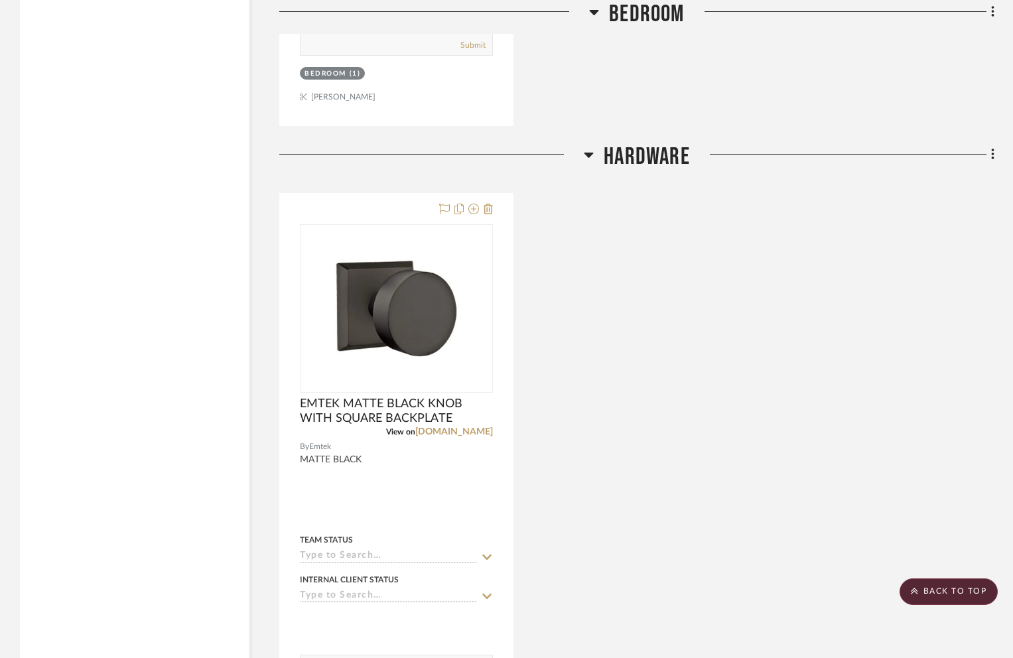
scroll to position [2226, 0]
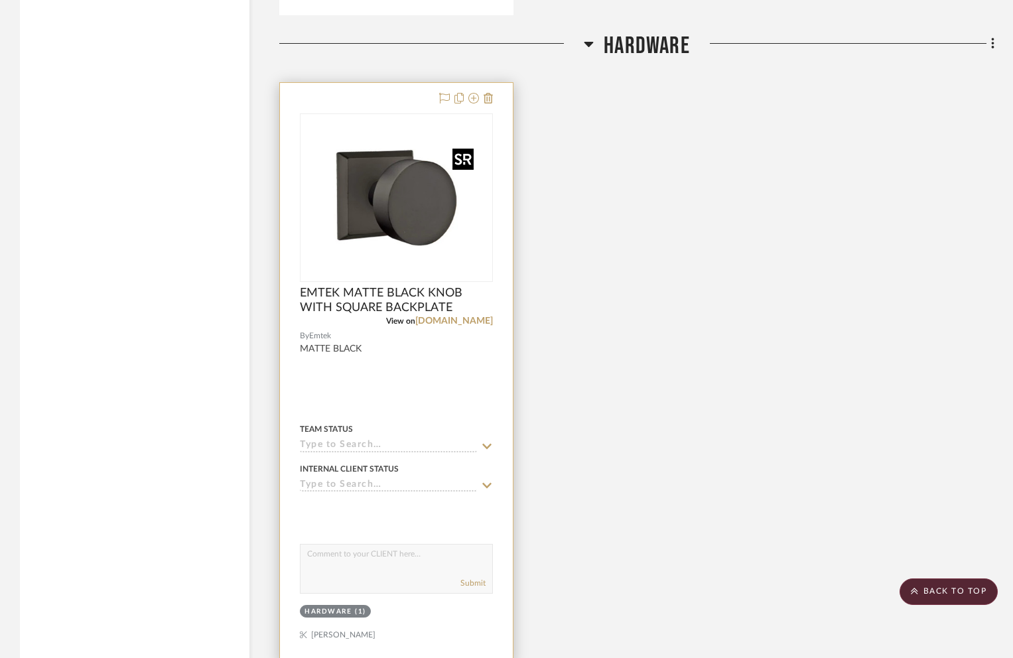
click at [452, 177] on img "0" at bounding box center [396, 198] width 166 height 166
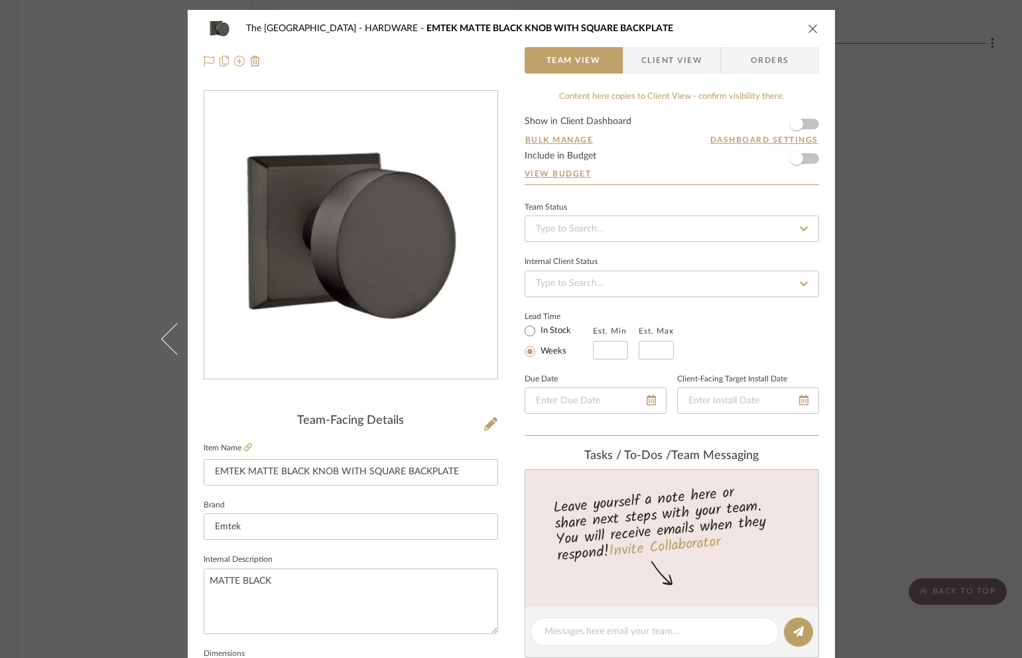
click at [671, 61] on span "Client View" at bounding box center [671, 60] width 61 height 27
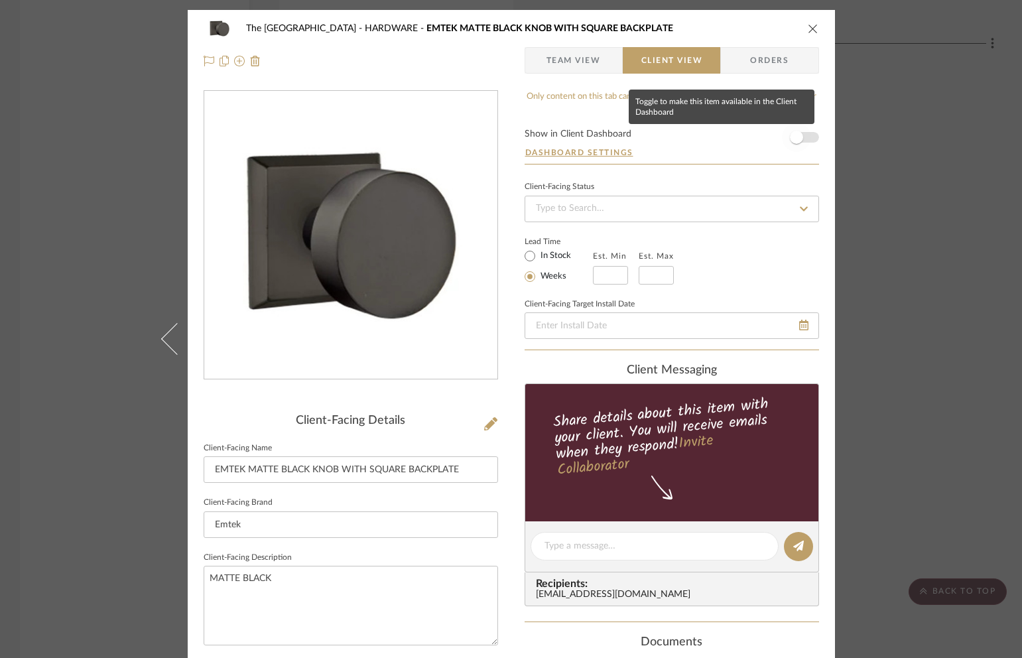
click at [793, 135] on span "button" at bounding box center [796, 137] width 13 height 13
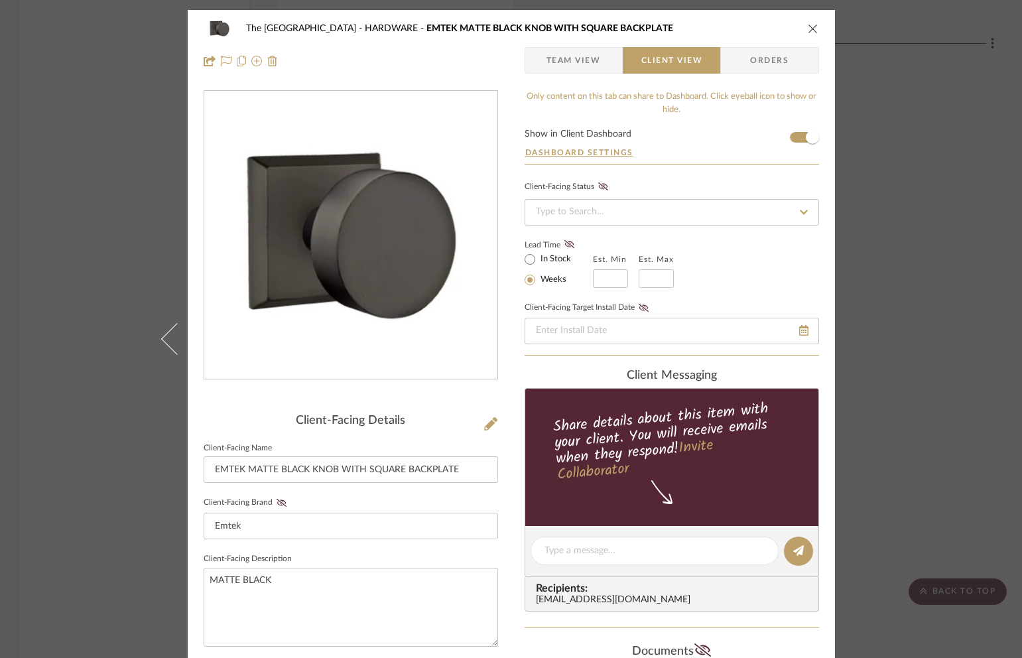
click at [812, 27] on icon "close" at bounding box center [813, 28] width 11 height 11
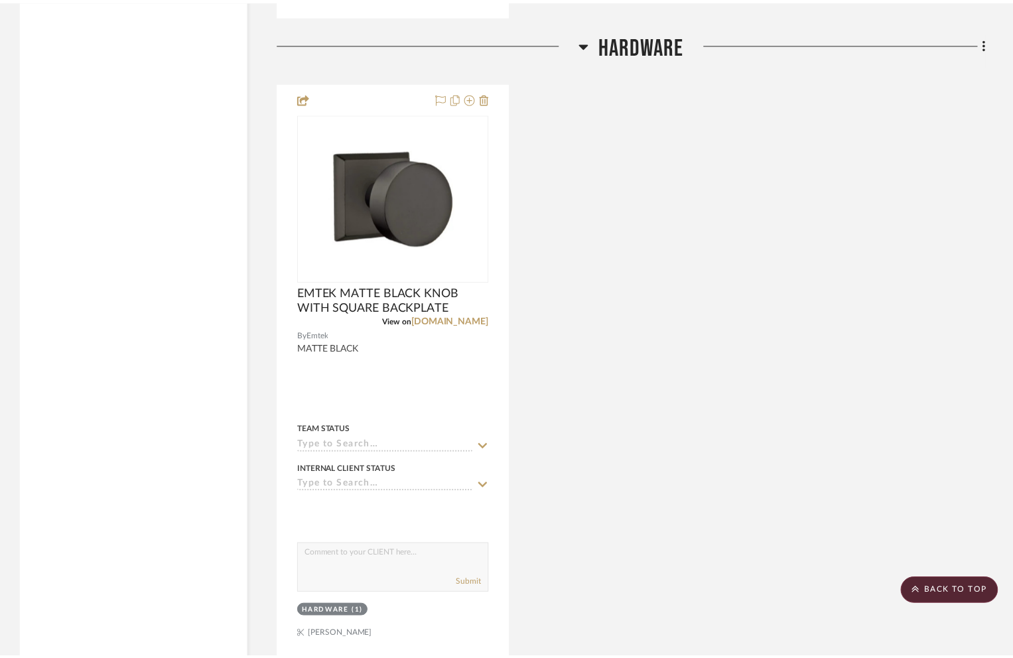
scroll to position [2226, 0]
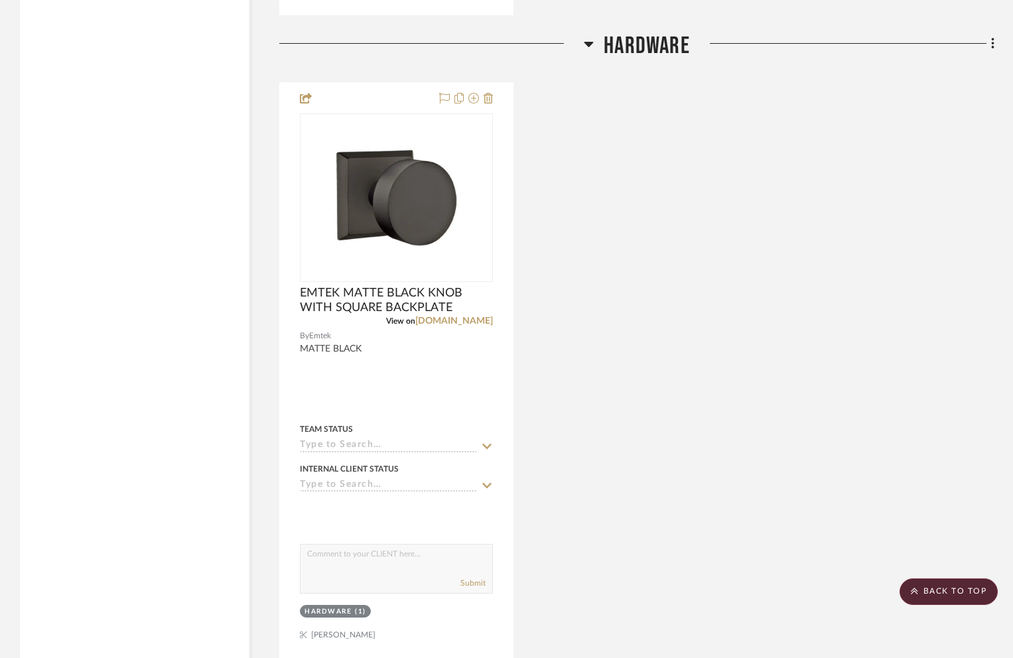
click at [720, 336] on div "EMTEK MATTE BLACK KNOB WITH SQUARE BACKPLATE View on app.stylerow.com By Emtek …" at bounding box center [636, 373] width 715 height 582
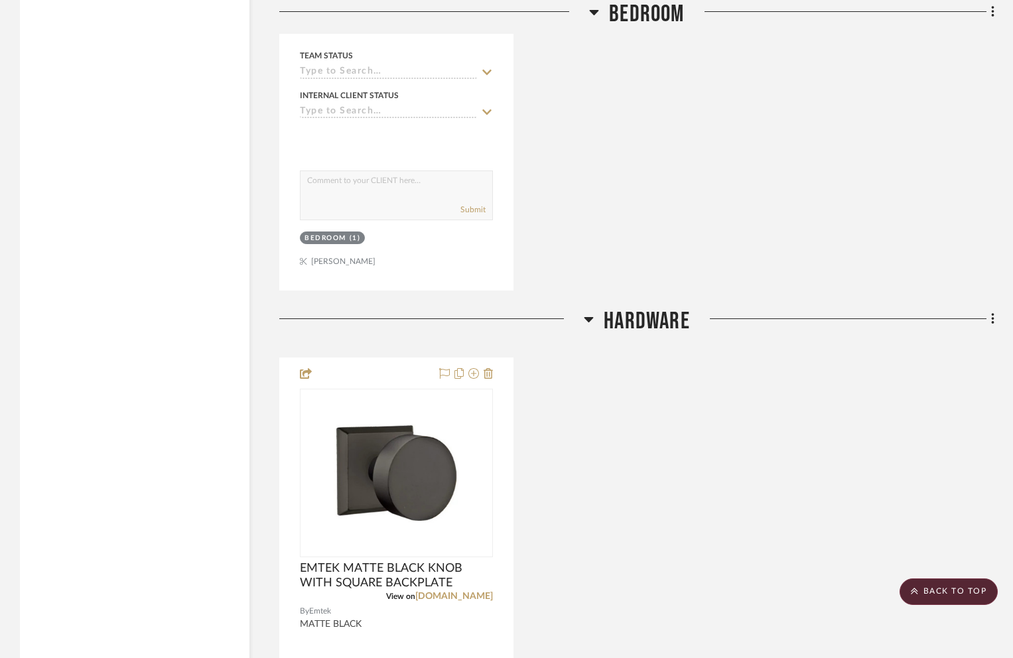
scroll to position [2101, 0]
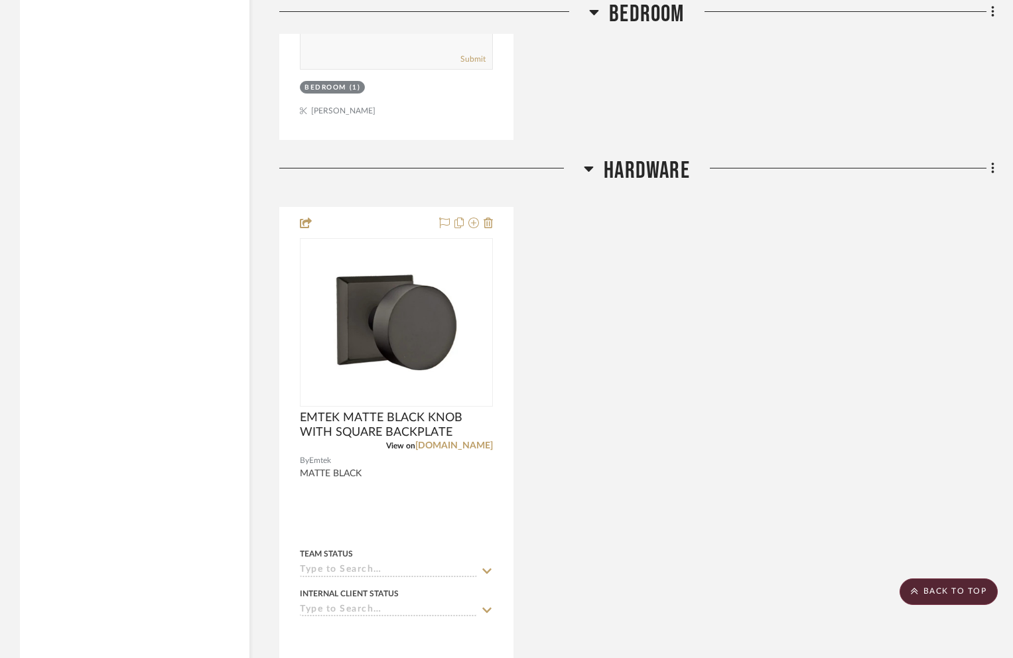
click at [810, 386] on div "EMTEK MATTE BLACK KNOB WITH SQUARE BACKPLATE View on app.stylerow.com By Emtek …" at bounding box center [636, 498] width 715 height 582
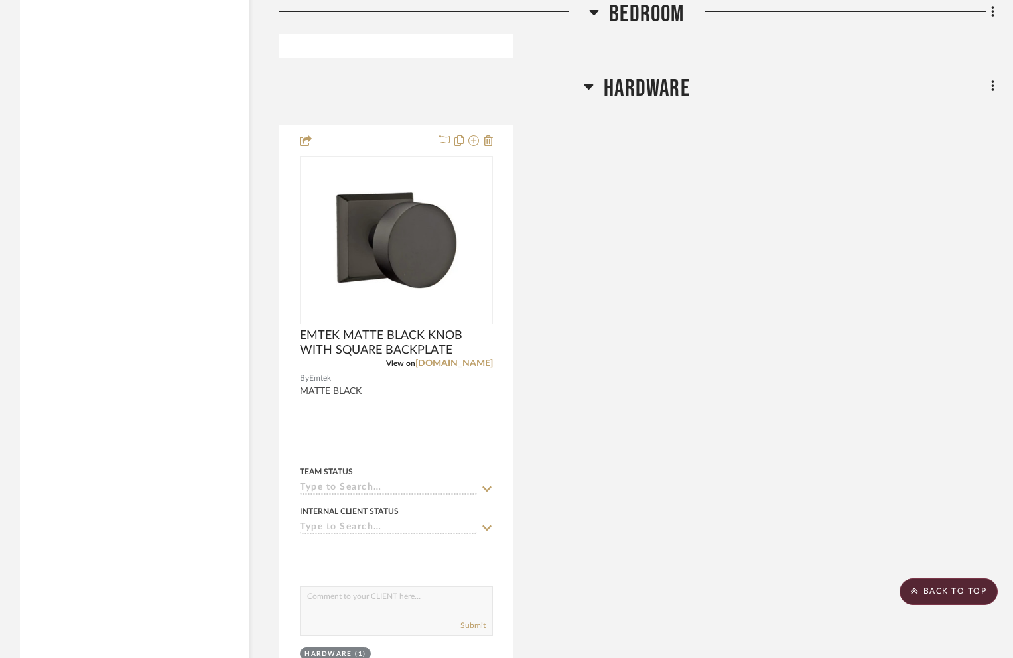
scroll to position [2225, 0]
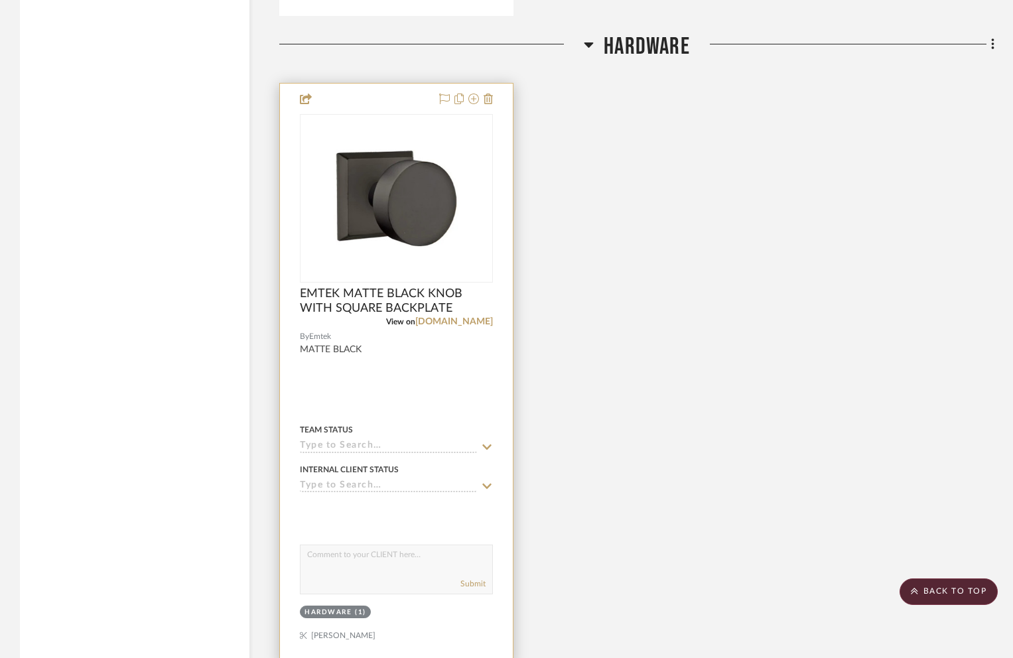
click at [474, 202] on img "0" at bounding box center [396, 198] width 166 height 166
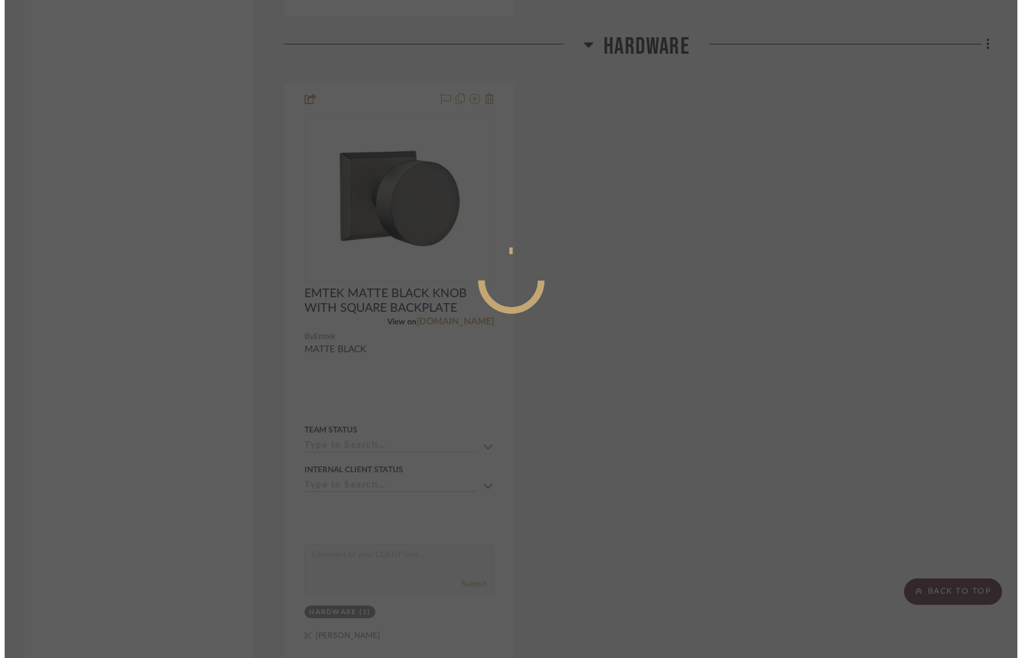
scroll to position [0, 0]
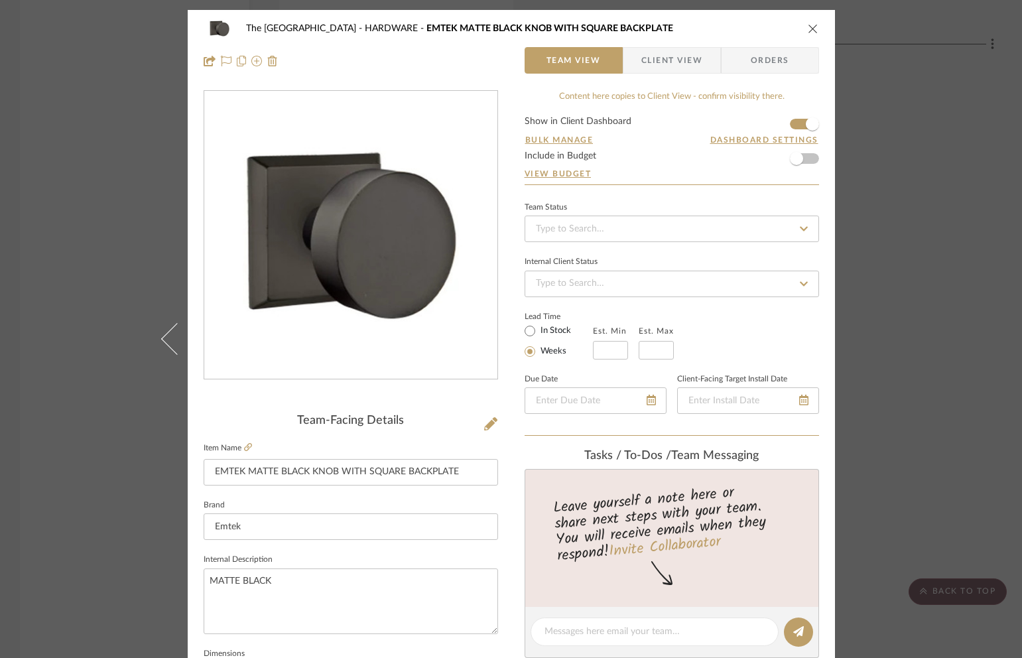
click at [802, 35] on div "The Carriage House HARDWARE EMTEK MATTE BLACK KNOB WITH SQUARE BACKPLATE" at bounding box center [511, 28] width 615 height 27
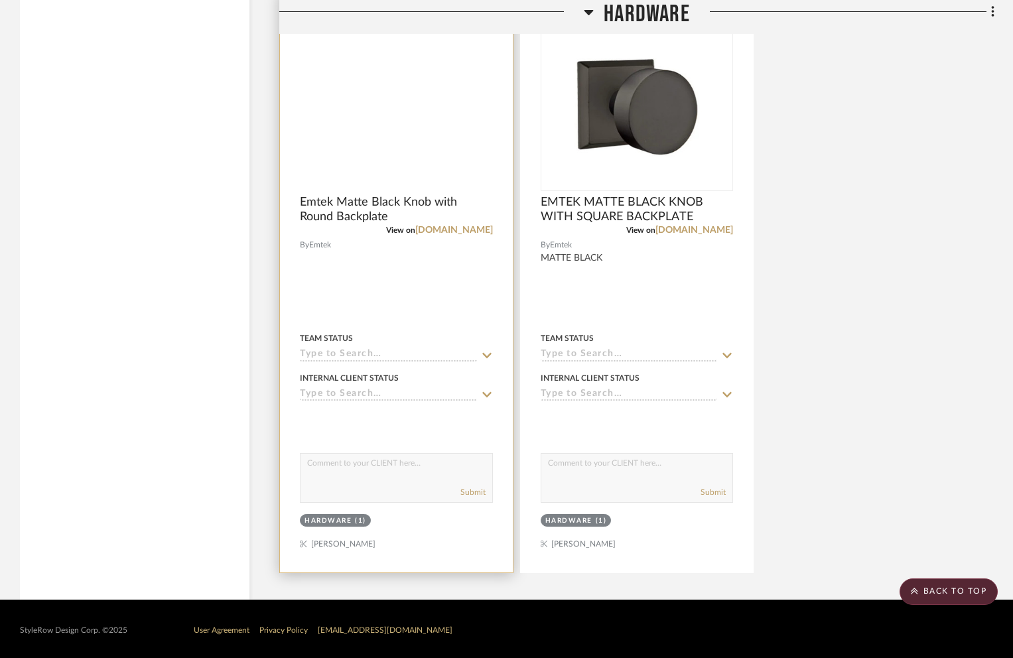
scroll to position [2314, 0]
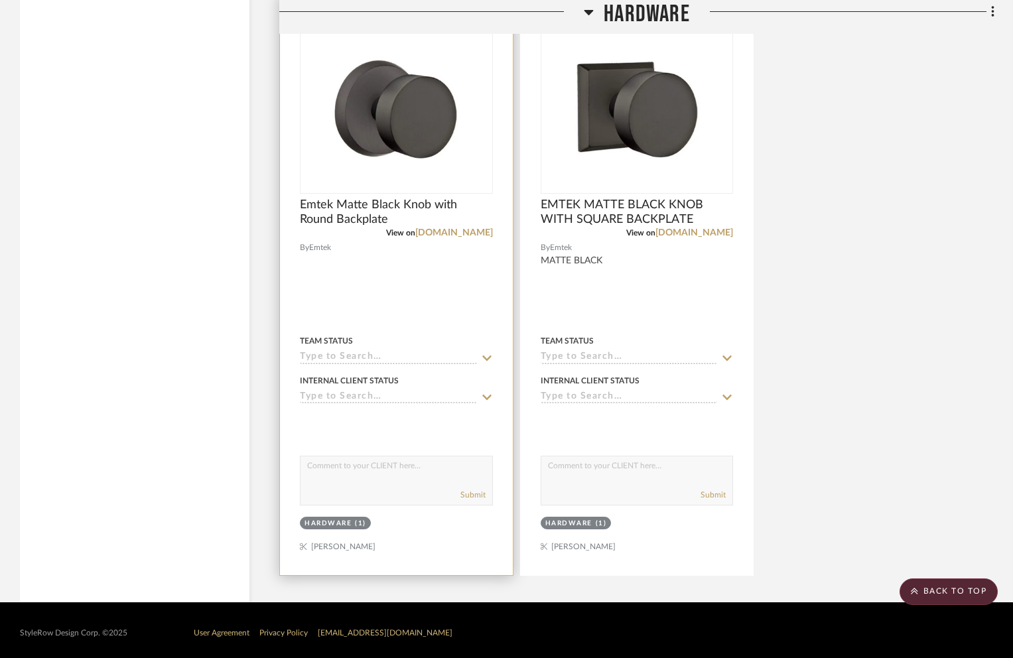
click at [0, 0] on img at bounding box center [0, 0] width 0 height 0
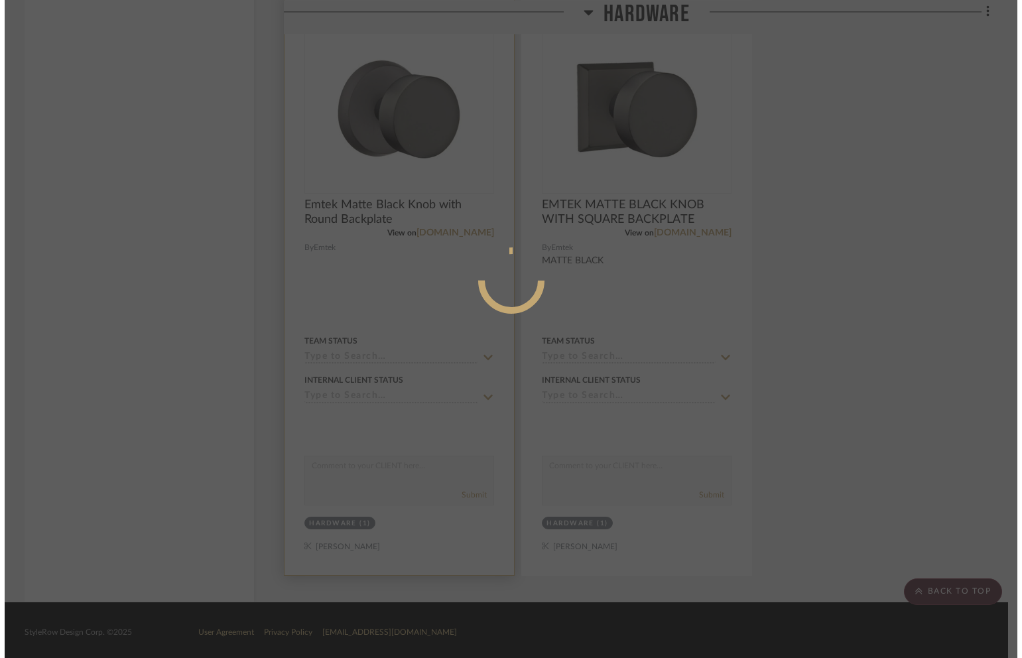
scroll to position [0, 0]
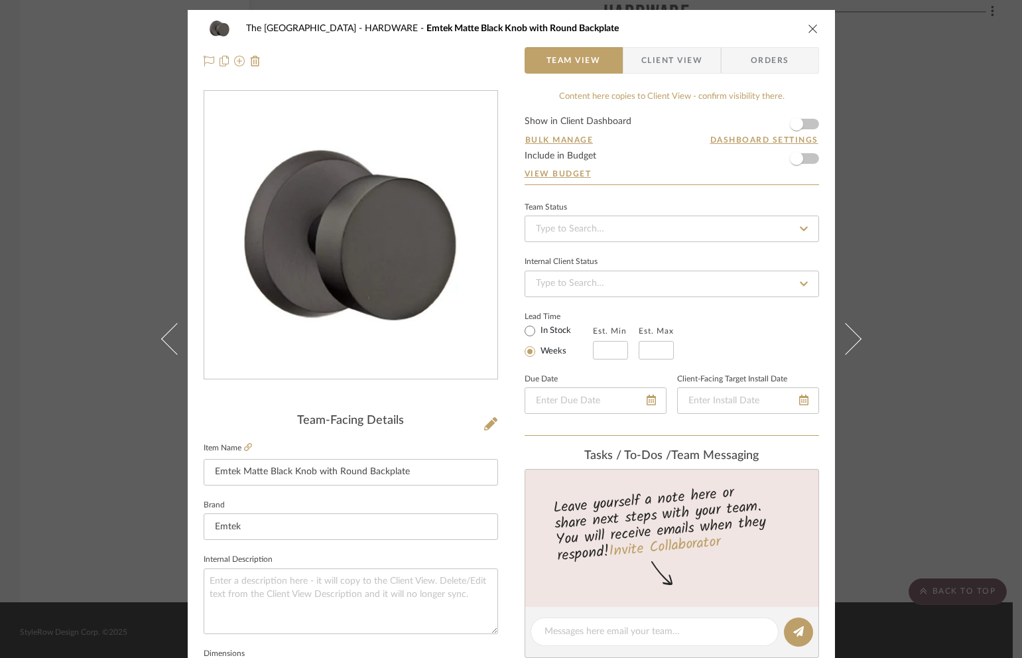
click at [667, 62] on span "Client View" at bounding box center [671, 60] width 61 height 27
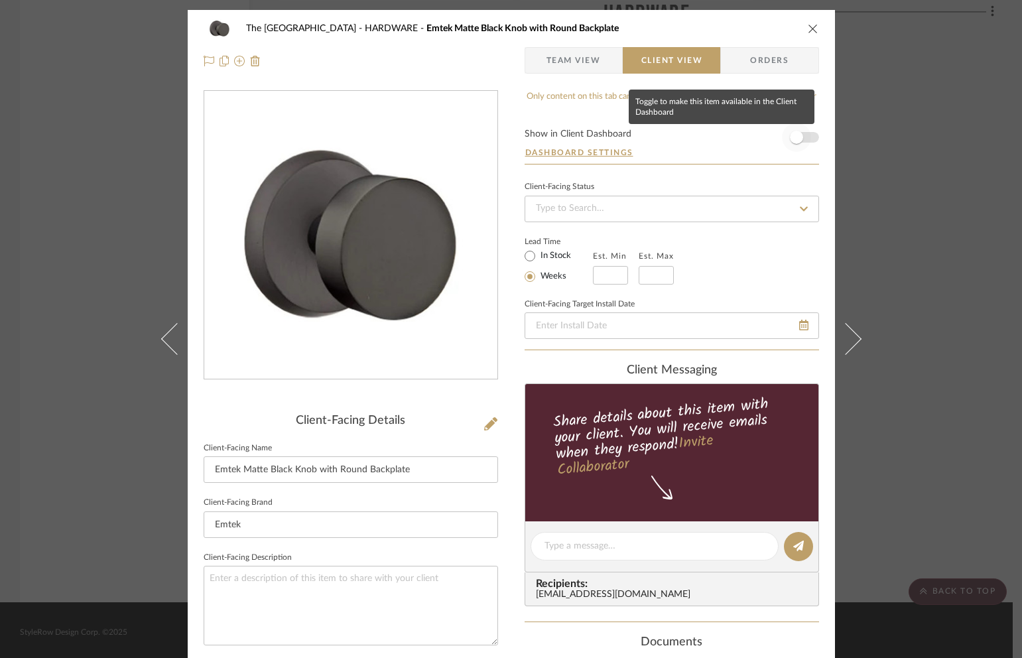
click at [797, 142] on span "button" at bounding box center [796, 137] width 29 height 29
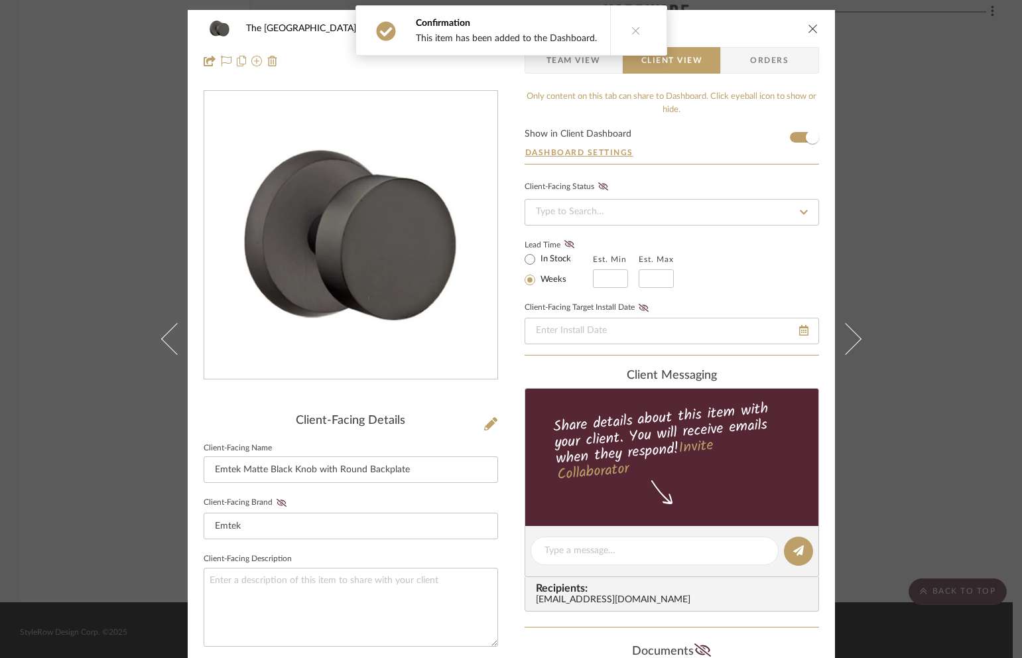
drag, startPoint x: 806, startPoint y: 25, endPoint x: 877, endPoint y: 96, distance: 100.4
click at [808, 25] on icon "close" at bounding box center [813, 28] width 11 height 11
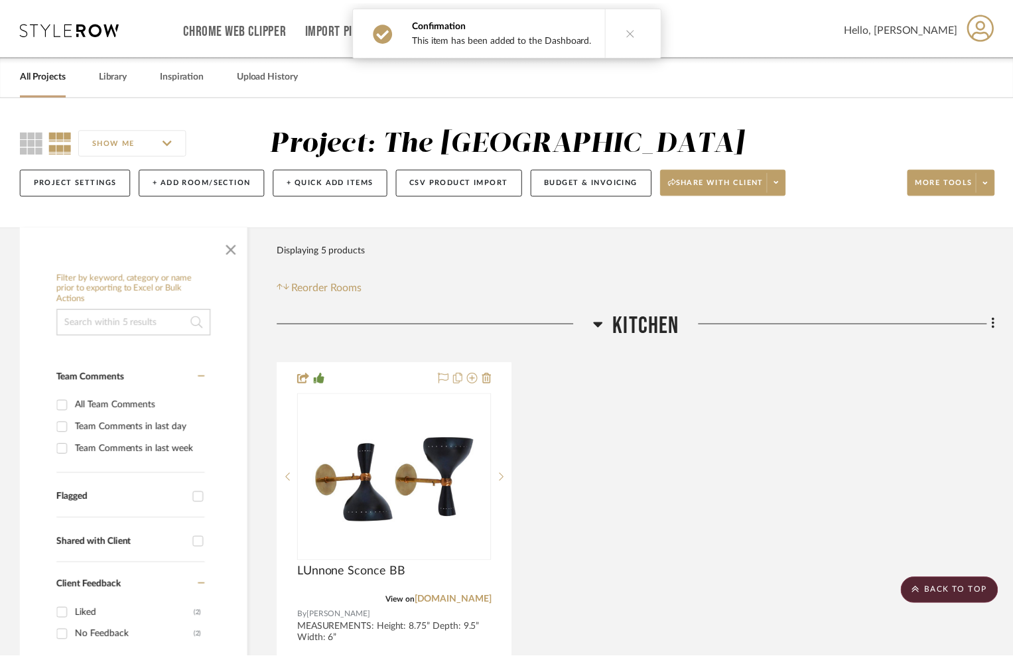
scroll to position [2314, 0]
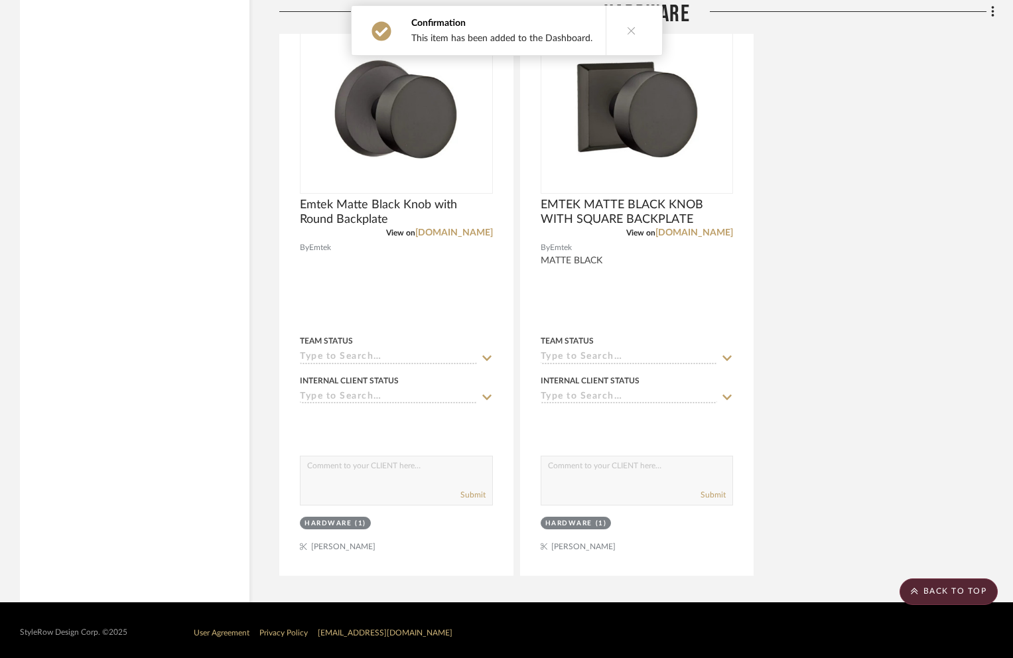
click at [921, 121] on div "Emtek Matte Black Knob with Round Backplate View on emtek.com By Emtek Team Sta…" at bounding box center [636, 285] width 715 height 582
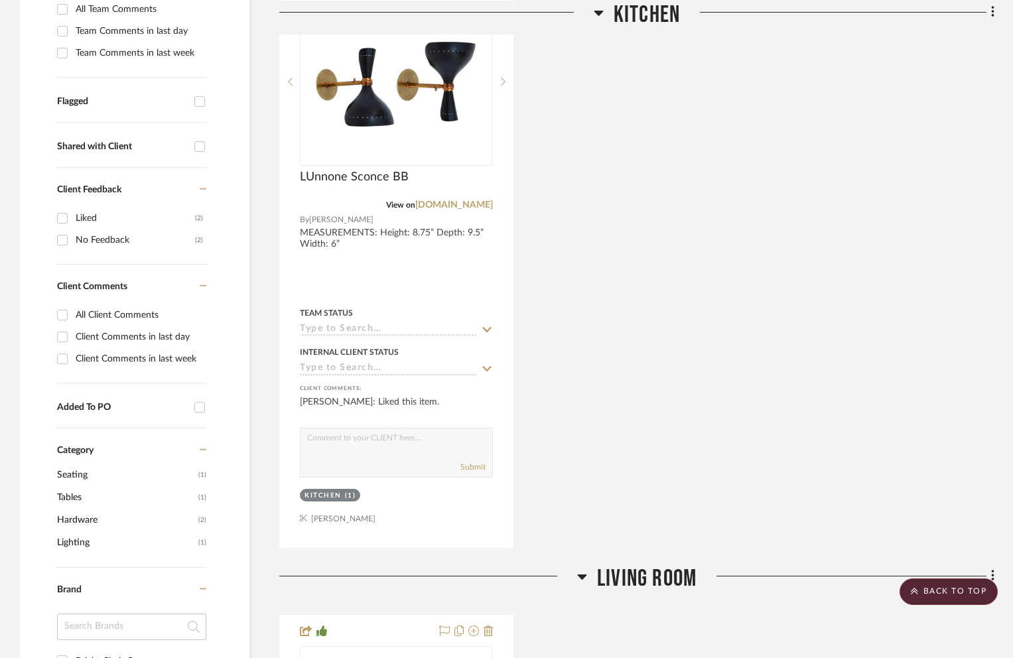
scroll to position [0, 0]
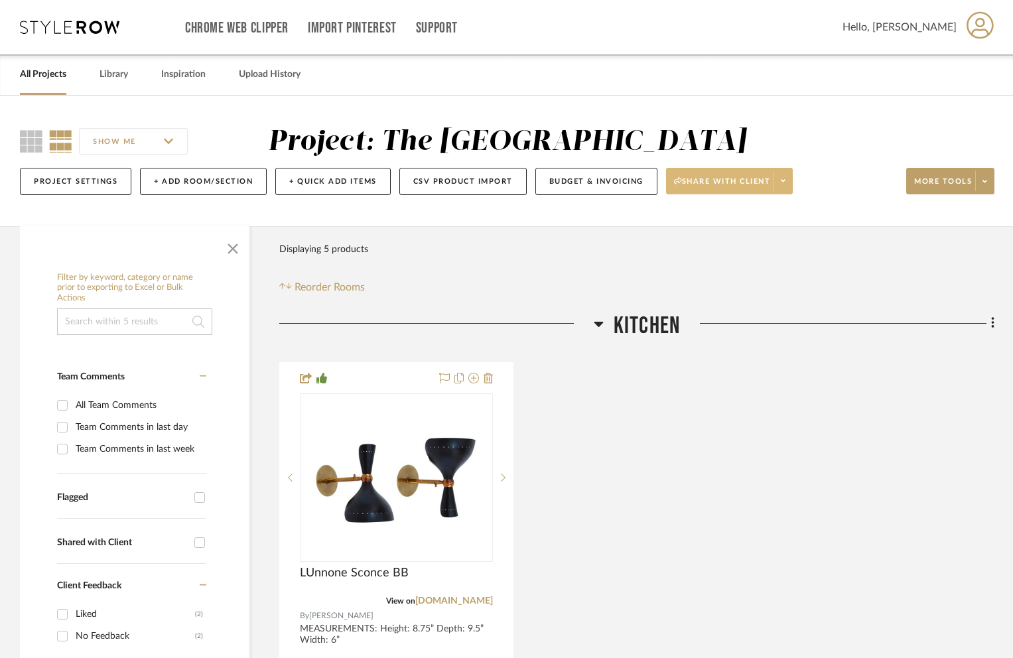
click at [710, 180] on span "Share with client" at bounding box center [722, 186] width 97 height 20
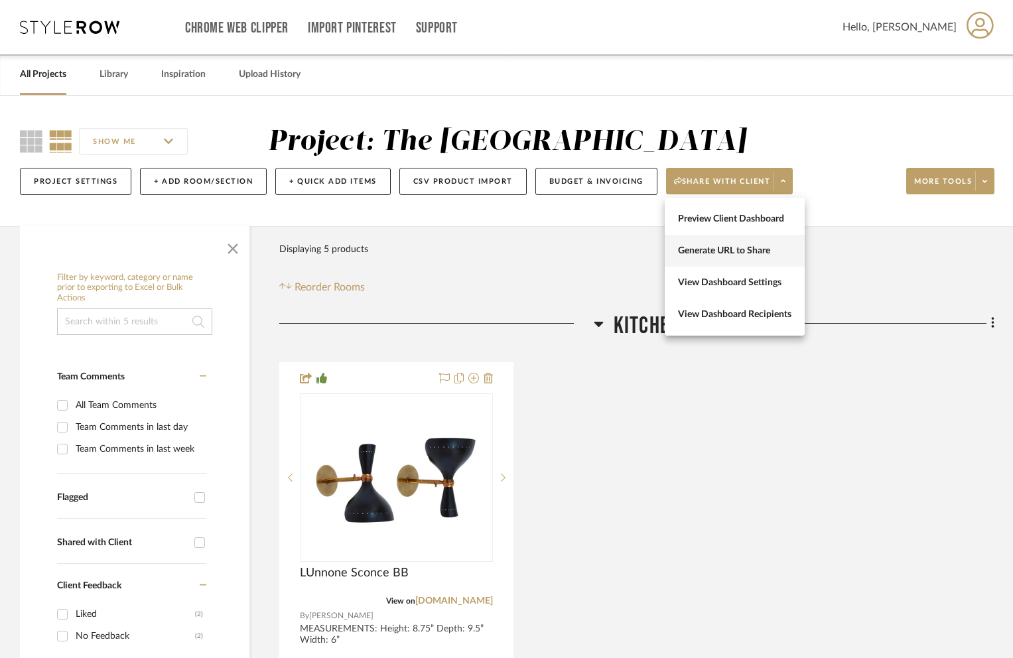
click at [720, 254] on span "Generate URL to Share" at bounding box center [734, 250] width 113 height 11
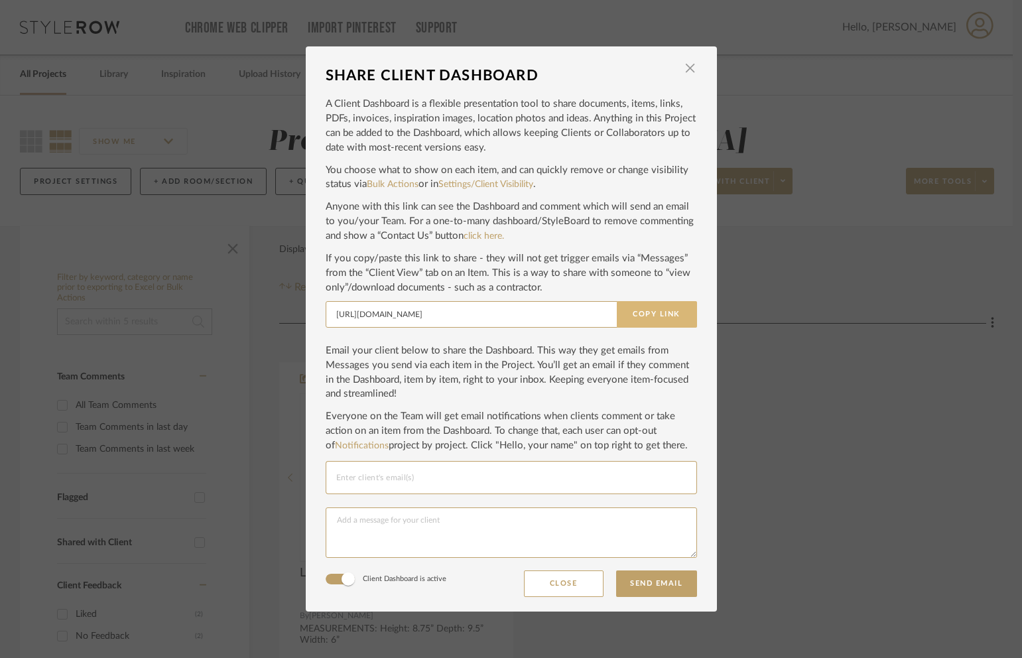
click at [659, 315] on button "Copy Link" at bounding box center [657, 314] width 80 height 27
click at [663, 314] on button "Copy Link" at bounding box center [657, 314] width 80 height 27
click at [684, 70] on span "button" at bounding box center [690, 68] width 27 height 27
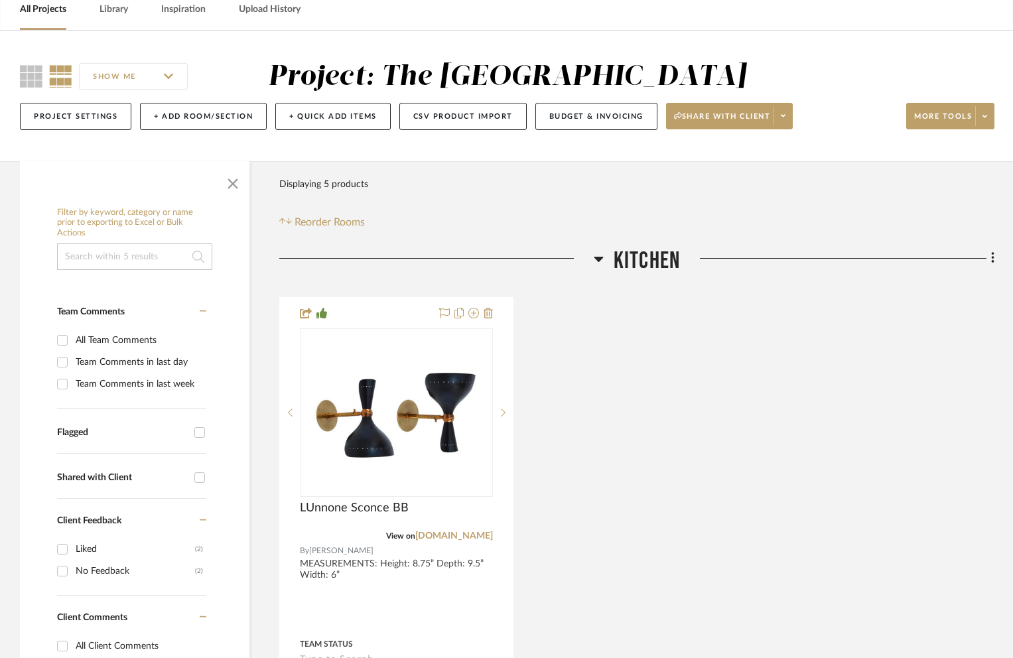
scroll to position [172, 0]
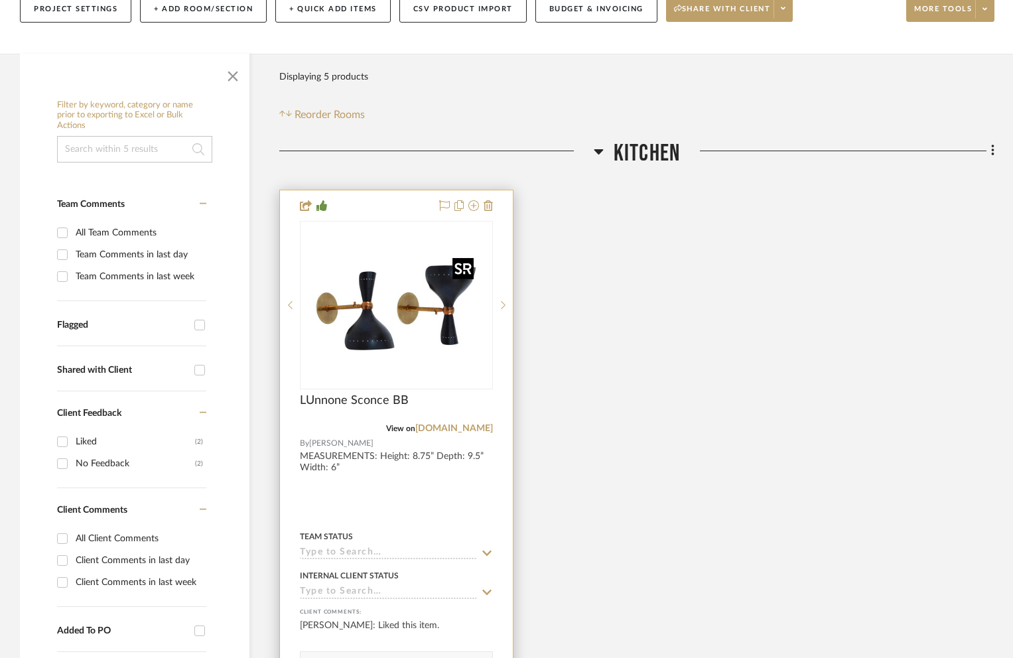
click at [393, 342] on img "0" at bounding box center [396, 305] width 166 height 166
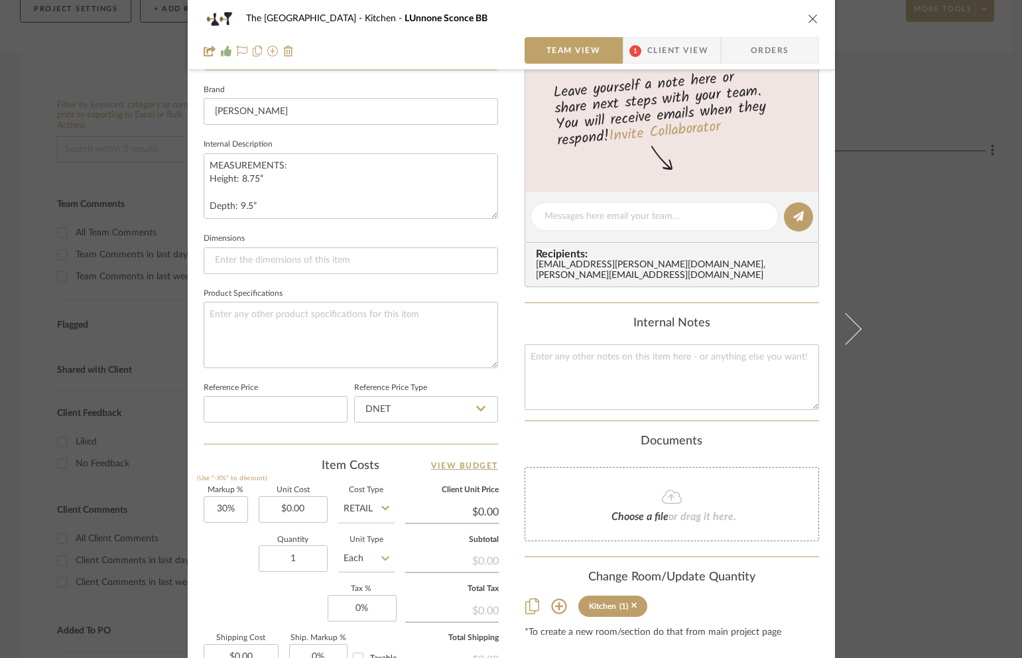
scroll to position [6, 0]
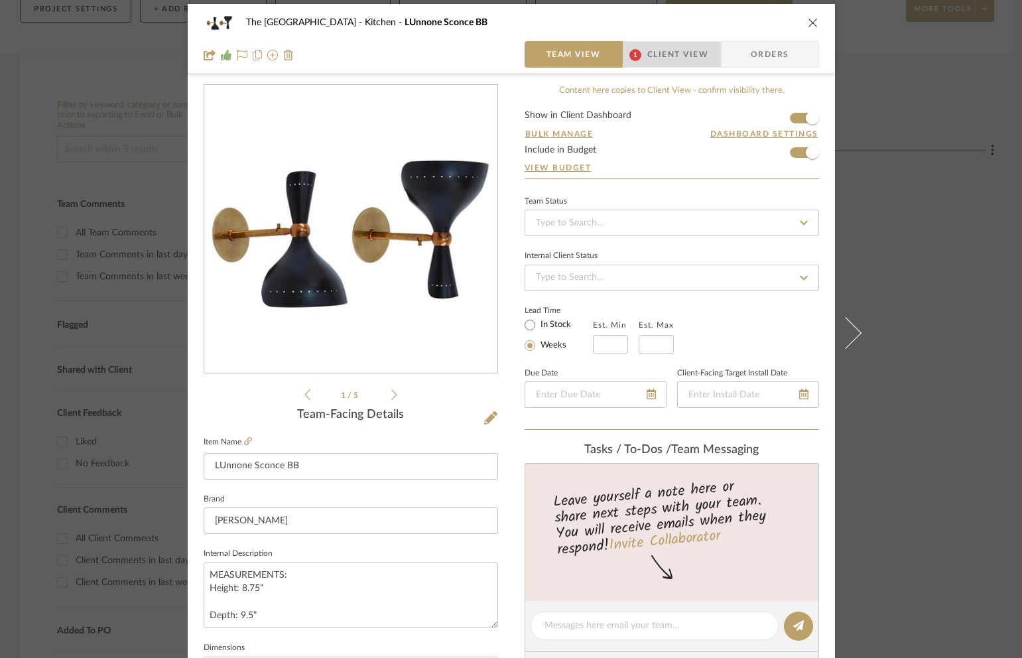
click at [697, 60] on span "Client View" at bounding box center [677, 54] width 61 height 27
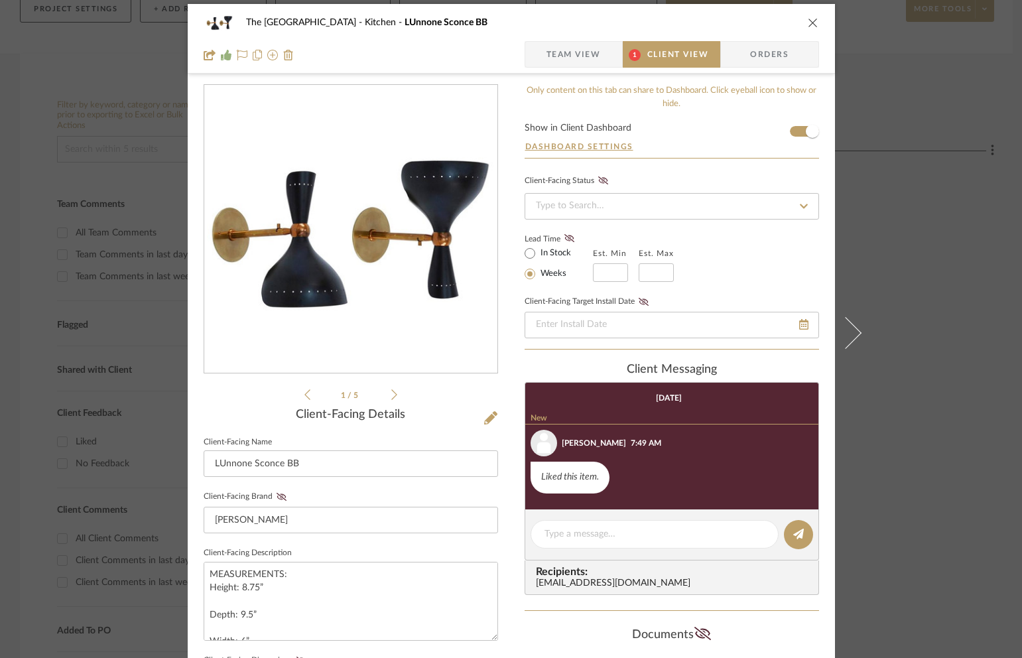
click at [809, 24] on icon "close" at bounding box center [813, 22] width 11 height 11
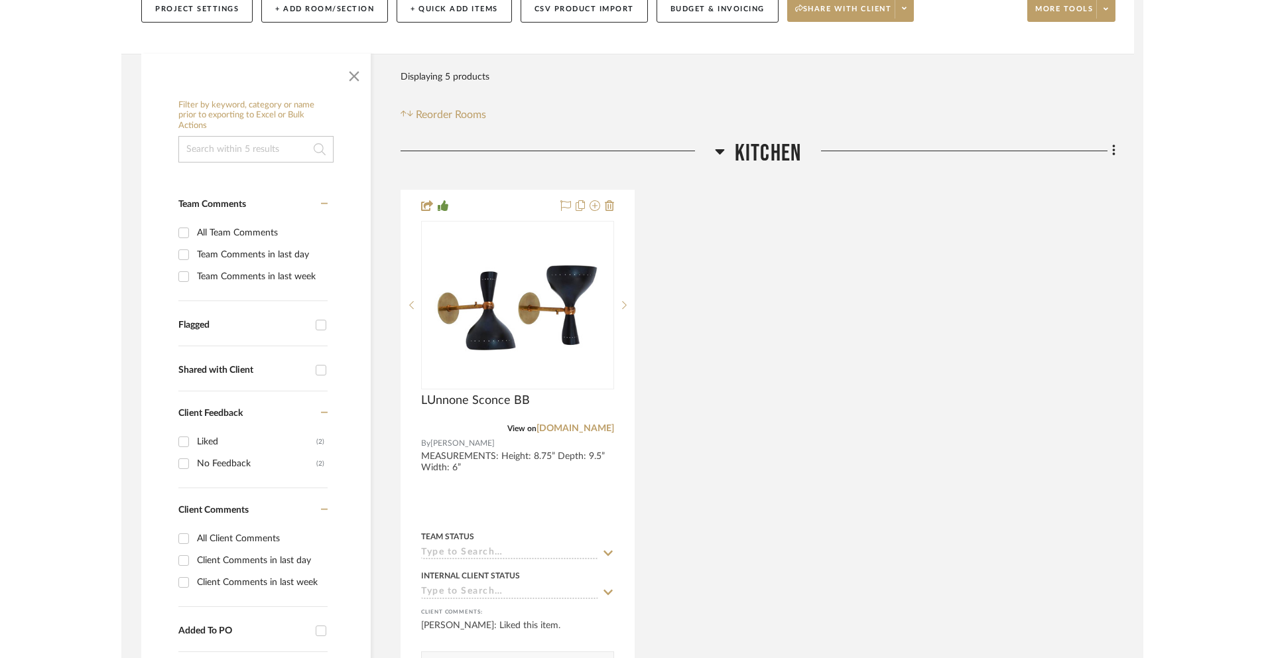
scroll to position [172, 0]
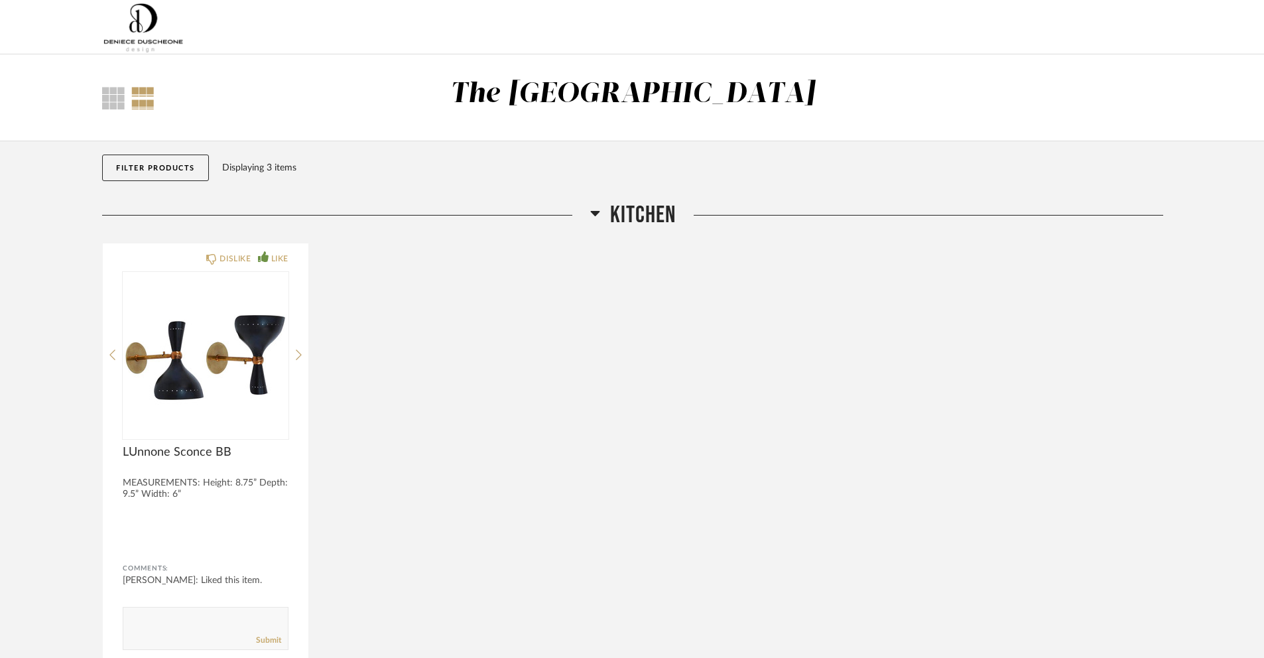
click at [611, 259] on div "DISLIKE LIKE LUnnone Sconce BB MEASUREMENTS: Height: 8.75” Depth: 9.5” Width: 6…" at bounding box center [632, 457] width 1061 height 428
